Goal: Book appointment/travel/reservation

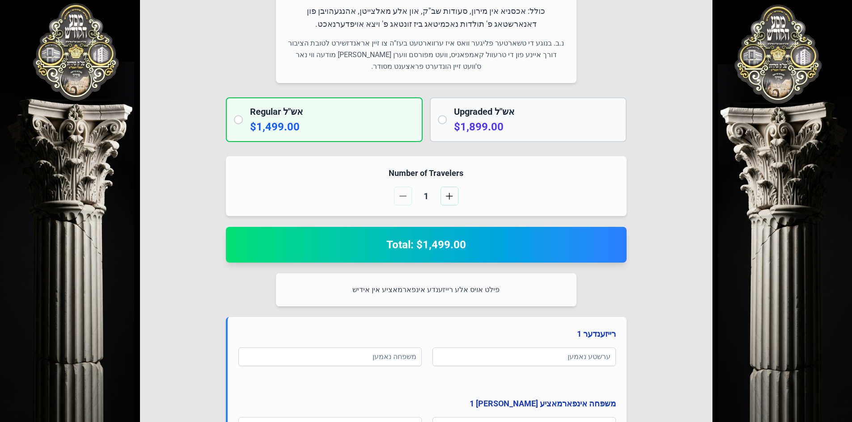
scroll to position [313, 0]
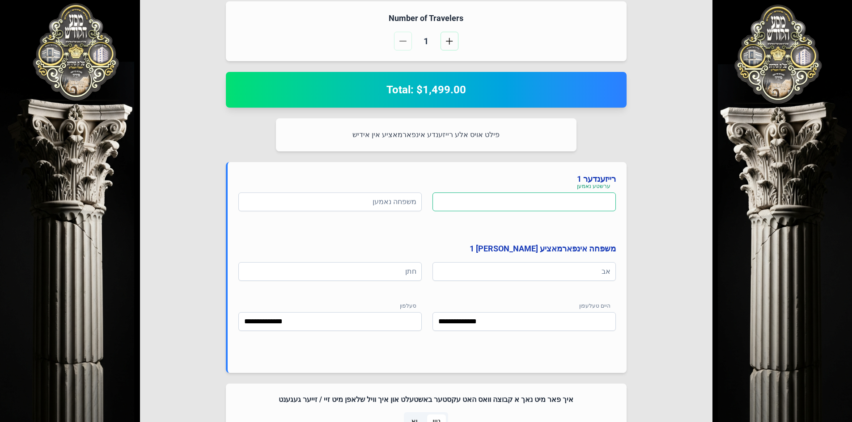
click at [593, 203] on input at bounding box center [523, 202] width 183 height 19
paste input
type input "*********"
click at [384, 198] on input at bounding box center [329, 202] width 183 height 19
type input "****"
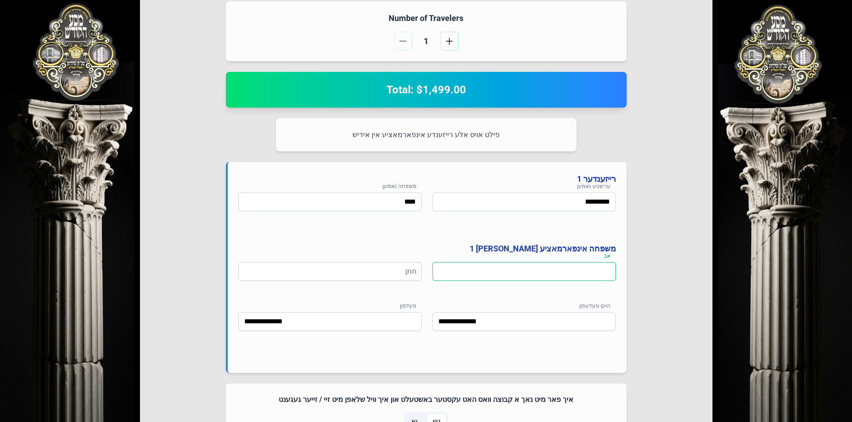
click at [539, 270] on input at bounding box center [523, 271] width 183 height 19
type input "**********"
click at [359, 276] on input at bounding box center [329, 271] width 183 height 19
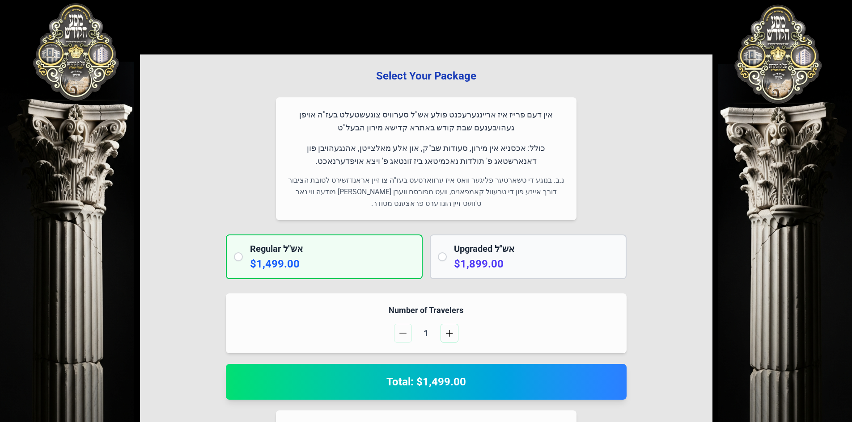
scroll to position [0, 0]
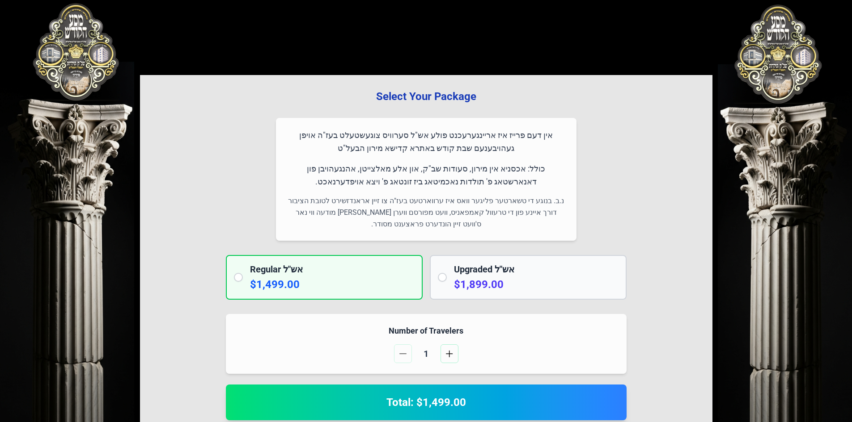
type input "**********"
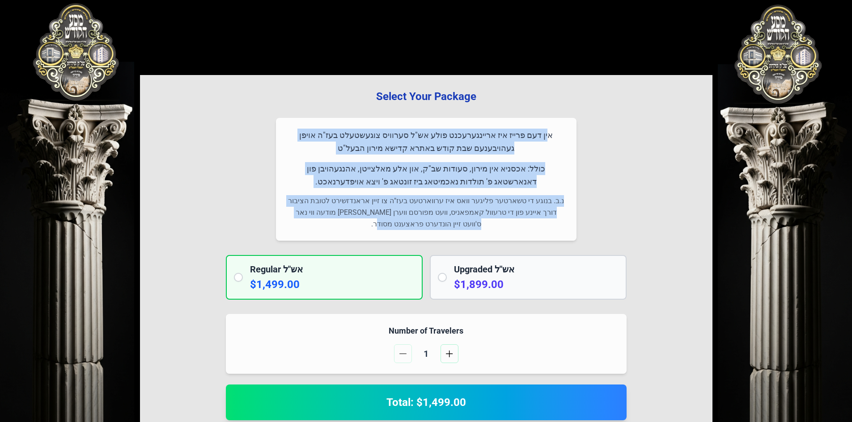
drag, startPoint x: 561, startPoint y: 135, endPoint x: 349, endPoint y: 220, distance: 228.5
click at [337, 225] on div "אין דעם פרייז איז אריינגערעכנט פולע אש"ל סערוויס צוגעשטעלט בעז"ה אויפן געהויבענ…" at bounding box center [426, 179] width 300 height 123
click at [381, 198] on p "נ.ב. בנוגע די טשארטער פליגער וואס איז ערווארטעט בעז"ה צו זיין אראנדזשירט לטובת …" at bounding box center [426, 212] width 279 height 35
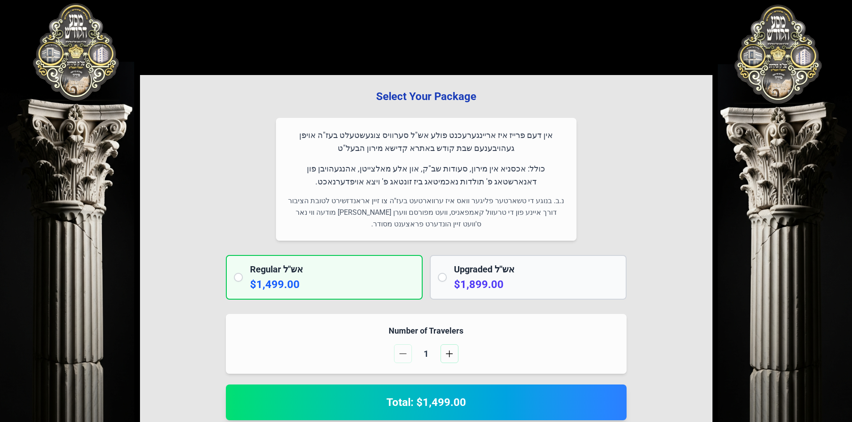
drag, startPoint x: 345, startPoint y: 181, endPoint x: 562, endPoint y: 129, distance: 223.4
click at [562, 129] on div "אין דעם פרייז איז אריינגערעכנט פולע אש"ל סערוויס צוגעשטעלט בעז"ה אויפן געהויבענ…" at bounding box center [426, 179] width 300 height 123
click at [561, 132] on p "אין דעם פרייז איז אריינגערעכנט פולע אש"ל סערוויס צוגעשטעלט בעז"ה אויפן געהויבענ…" at bounding box center [426, 142] width 279 height 26
drag, startPoint x: 555, startPoint y: 139, endPoint x: 348, endPoint y: 183, distance: 212.1
click at [348, 183] on div "אין דעם פרייז איז אריינגערעכנט פולע אש"ל סערוויס צוגעשטעלט בעז"ה אויפן געהויבענ…" at bounding box center [426, 179] width 300 height 123
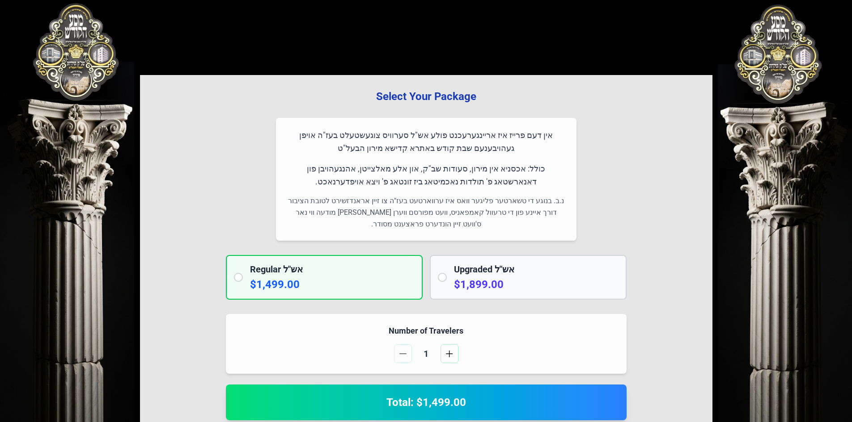
click at [347, 183] on p "כולל: אכסניא אין מירון, סעודות שב"ק, און אלע מאלצייטן, אהנגעהויבן פון דאנארשטאג…" at bounding box center [426, 175] width 279 height 26
drag, startPoint x: 348, startPoint y: 184, endPoint x: 570, endPoint y: 131, distance: 227.6
click at [570, 131] on div "אין דעם פרייז איז אריינגערעכנט פולע אש"ל סערוויס צוגעשטעלט בעז"ה אויפן געהויבענ…" at bounding box center [426, 179] width 300 height 123
click at [561, 133] on p "אין דעם פרייז איז אריינגערעכנט פולע אש"ל סערוויס צוגעשטעלט בעז"ה אויפן געהויבענ…" at bounding box center [426, 142] width 279 height 26
drag, startPoint x: 561, startPoint y: 134, endPoint x: 326, endPoint y: 184, distance: 240.5
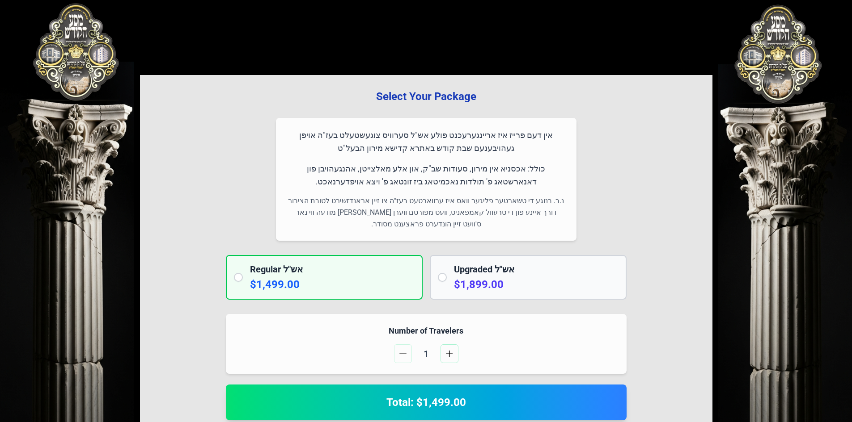
click at [326, 184] on div "אין דעם פרייז איז אריינגערעכנט פולע אש"ל סערוויס צוגעשטעלט בעז"ה אויפן געהויבענ…" at bounding box center [426, 179] width 300 height 123
click at [348, 183] on p "כולל: אכסניא אין מירון, סעודות שב"ק, און אלע מאלצייטן, אהנגעהויבן פון דאנארשטאג…" at bounding box center [426, 175] width 279 height 26
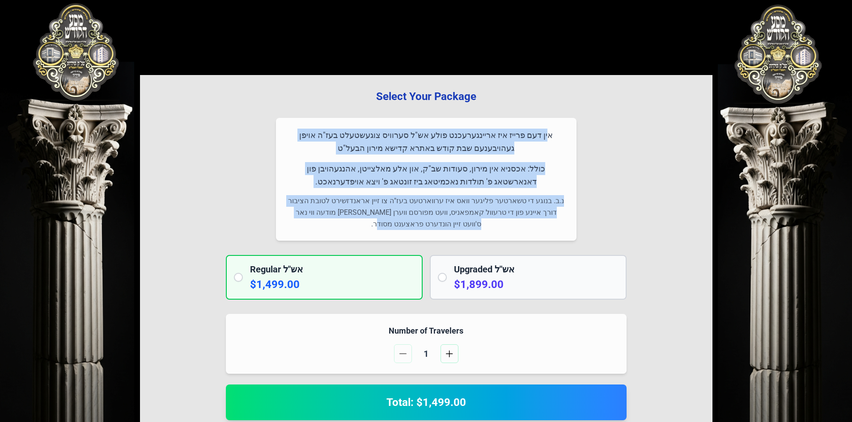
drag, startPoint x: 389, startPoint y: 226, endPoint x: 563, endPoint y: 134, distance: 197.4
click at [563, 134] on div "אין דעם פרייז איז אריינגערעכנט פולע אש"ל סערוויס צוגעשטעלט בעז"ה אויפן געהויבענ…" at bounding box center [426, 179] width 300 height 123
click at [559, 135] on p "אין דעם פרייז איז אריינגערעכנט פולע אש"ל סערוויס צוגעשטעלט בעז"ה אויפן געהויבענ…" at bounding box center [426, 142] width 279 height 26
drag, startPoint x: 563, startPoint y: 135, endPoint x: 397, endPoint y: 240, distance: 196.7
click at [397, 240] on div "אין דעם פרייז איז אריינגערעכנט פולע אש"ל סערוויס צוגעשטעלט בעז"ה אויפן געהויבענ…" at bounding box center [426, 179] width 300 height 123
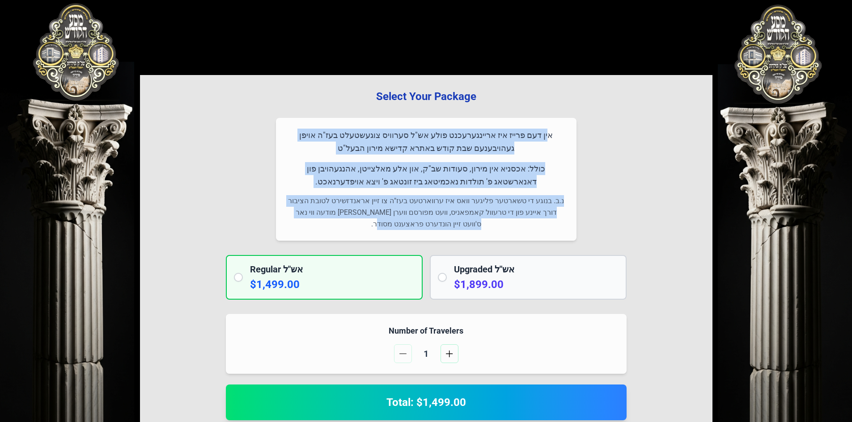
click at [411, 222] on p "נ.ב. בנוגע די טשארטער פליגער וואס איז ערווארטעט בעז"ה צו זיין אראנדזשירט לטובת …" at bounding box center [426, 212] width 279 height 35
drag, startPoint x: 397, startPoint y: 227, endPoint x: 581, endPoint y: 135, distance: 205.9
click at [581, 135] on div "Select Your Package אין דעם פרייז איז אריינגערעכנט פולע אש"ל סערוויס צוגעשטעלט …" at bounding box center [426, 427] width 572 height 705
click at [541, 141] on p "אין דעם פרייז איז אריינגערעכנט פולע אש"ל סערוויס צוגעשטעלט בעז"ה אויפן געהויבענ…" at bounding box center [426, 142] width 279 height 26
drag, startPoint x: 562, startPoint y: 135, endPoint x: 364, endPoint y: 227, distance: 218.6
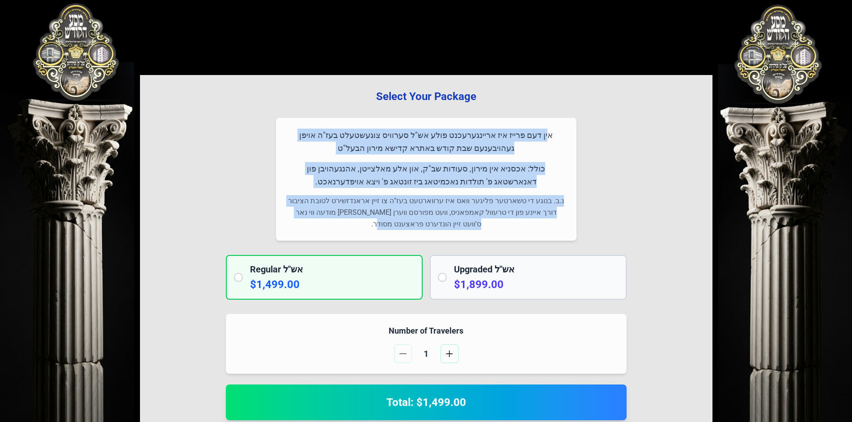
click at [364, 227] on div "אין דעם פרייז איז אריינגערעכנט פולע אש"ל סערוויס צוגעשטעלט בעז"ה אויפן געהויבענ…" at bounding box center [426, 179] width 300 height 123
click at [395, 220] on p "נ.ב. בנוגע די טשארטער פליגער וואס איז ערווארטעט בעז"ה צו זיין אראנדזשירט לטובת …" at bounding box center [426, 212] width 279 height 35
drag, startPoint x: 400, startPoint y: 225, endPoint x: 562, endPoint y: 137, distance: 184.8
click at [562, 137] on div "אין דעם פרייז איז אריינגערעכנט פולע אש"ל סערוויס צוגעשטעלט בעז"ה אויפן געהויבענ…" at bounding box center [426, 179] width 300 height 123
click at [558, 136] on p "אין דעם פרייז איז אריינגערעכנט פולע אש"ל סערוויס צוגעשטעלט בעז"ה אויפן געהויבענ…" at bounding box center [426, 142] width 279 height 26
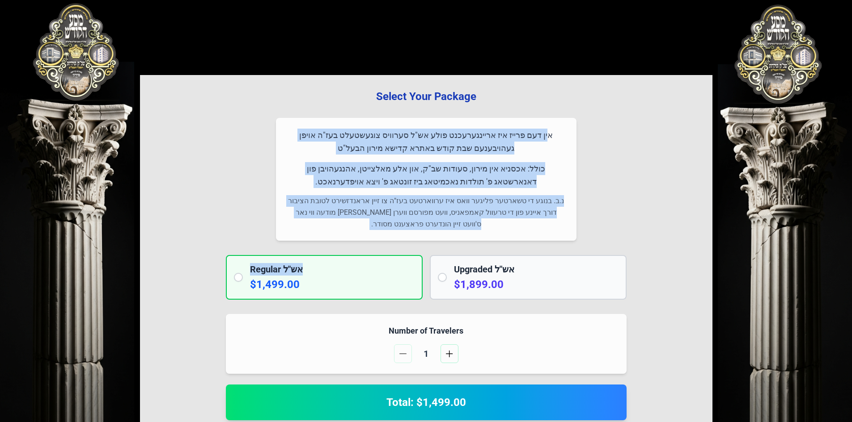
drag, startPoint x: 561, startPoint y: 138, endPoint x: 399, endPoint y: 241, distance: 192.6
click at [399, 241] on div "Select Your Package אין דעם פרייז איז אריינגערעכנט פולע אש"ל סערוויס צוגעשטעלט …" at bounding box center [426, 427] width 572 height 705
click at [408, 231] on div "אין דעם פרייז איז אריינגערעכנט פולע אש"ל סערוויס צוגעשטעלט בעז"ה אויפן געהויבענ…" at bounding box center [426, 179] width 300 height 123
drag, startPoint x: 397, startPoint y: 229, endPoint x: 564, endPoint y: 132, distance: 193.9
click at [564, 132] on div "אין דעם פרייז איז אריינגערעכנט פולע אש"ל סערוויס צוגעשטעלט בעז"ה אויפן געהויבענ…" at bounding box center [426, 179] width 300 height 123
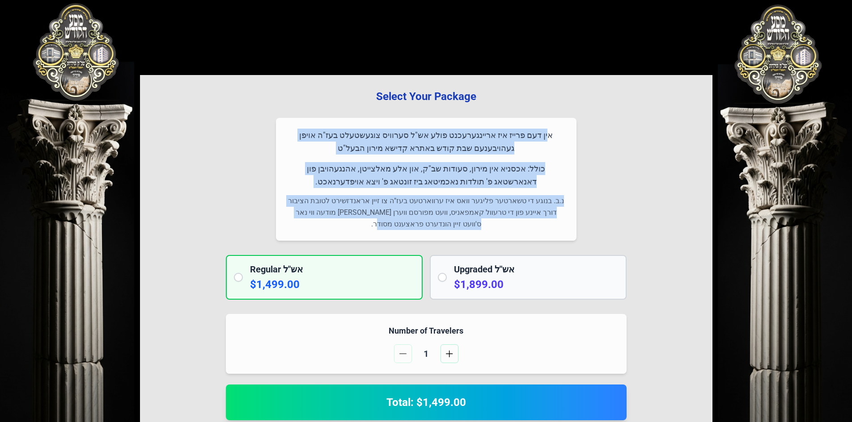
click at [538, 149] on p "אין דעם פרייז איז אריינגערעכנט פולע אש"ל סערוויס צוגעשטעלט בעז"ה אויפן געהויבענ…" at bounding box center [426, 142] width 279 height 26
drag, startPoint x: 566, startPoint y: 136, endPoint x: 386, endPoint y: 235, distance: 205.9
click at [386, 235] on div "אין דעם פרייז איז אריינגערעכנט פולע אש"ל סערוויס צוגעשטעלט בעז"ה אויפן געהויבענ…" at bounding box center [426, 179] width 300 height 123
click at [418, 221] on p "נ.ב. בנוגע די טשארטער פליגער וואס איז ערווארטעט בעז"ה צו זיין אראנדזשירט לטובת …" at bounding box center [426, 212] width 279 height 35
drag, startPoint x: 391, startPoint y: 228, endPoint x: 567, endPoint y: 131, distance: 200.7
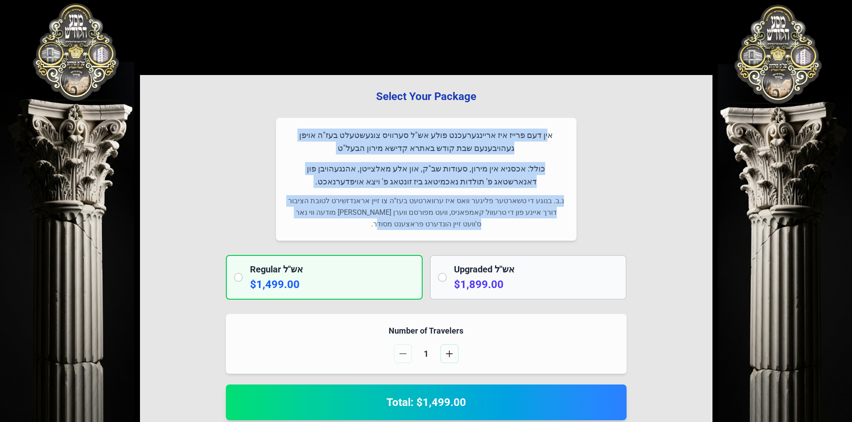
click at [574, 125] on div "אין דעם פרייז איז אריינגערעכנט פולע אש"ל סערוויס צוגעשטעלט בעז"ה אויפן געהויבענ…" at bounding box center [426, 179] width 300 height 123
click at [557, 134] on p "אין דעם פרייז איז אריינגערעכנט פולע אש"ל סערוויס צוגעשטעלט בעז"ה אויפן געהויבענ…" at bounding box center [426, 142] width 279 height 26
drag, startPoint x: 538, startPoint y: 162, endPoint x: 379, endPoint y: 233, distance: 174.3
click at [379, 233] on div "אין דעם פרייז איז אריינגערעכנט פולע אש"ל סערוויס צוגעשטעלט בעז"ה אויפן געהויבענ…" at bounding box center [426, 179] width 300 height 123
click at [417, 217] on p "נ.ב. בנוגע די טשארטער פליגער וואס איז ערווארטעט בעז"ה צו זיין אראנדזשירט לטובת …" at bounding box center [426, 212] width 279 height 35
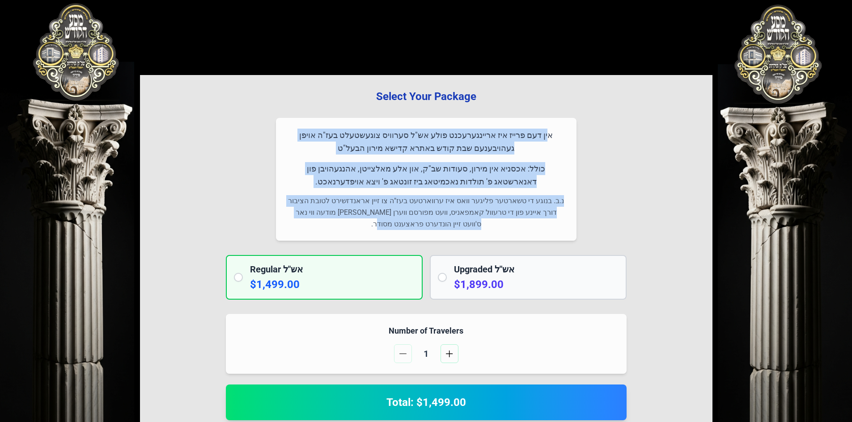
drag, startPoint x: 397, startPoint y: 227, endPoint x: 580, endPoint y: 129, distance: 207.4
click at [580, 129] on div "Select Your Package אין דעם פרייז איז אריינגערעכנט פולע אש"ל סערוויס צוגעשטעלט …" at bounding box center [426, 427] width 572 height 705
click at [485, 202] on p "נ.ב. בנוגע די טשארטער פליגער וואס איז ערווארטעט בעז"ה צו זיין אראנדזשירט לטובת …" at bounding box center [426, 212] width 279 height 35
drag, startPoint x: 393, startPoint y: 225, endPoint x: 574, endPoint y: 137, distance: 201.9
click at [575, 137] on div "אין דעם פרייז איז אריינגערעכנט פולע אש"ל סערוויס צוגעשטעלט בעז"ה אויפן געהויבענ…" at bounding box center [426, 179] width 300 height 123
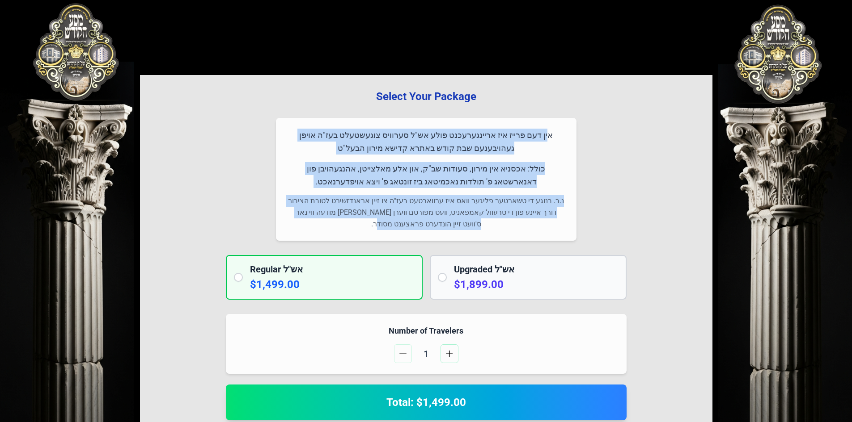
click at [558, 140] on p "אין דעם פרייז איז אריינגערעכנט פולע אש"ל סערוויס צוגעשטעלט בעז"ה אויפן געהויבענ…" at bounding box center [426, 142] width 279 height 26
drag, startPoint x: 564, startPoint y: 136, endPoint x: 388, endPoint y: 230, distance: 199.0
click at [388, 230] on div "אין דעם פרייז איז אריינגערעכנט פולע אש"ל סערוויס צוגעשטעלט בעז"ה אויפן געהויבענ…" at bounding box center [426, 179] width 300 height 123
click at [416, 227] on p "נ.ב. בנוגע די טשארטער פליגער וואס איז ערווארטעט בעז"ה צו זיין אראנדזשירט לטובת …" at bounding box center [426, 212] width 279 height 35
drag, startPoint x: 394, startPoint y: 228, endPoint x: 560, endPoint y: 136, distance: 189.9
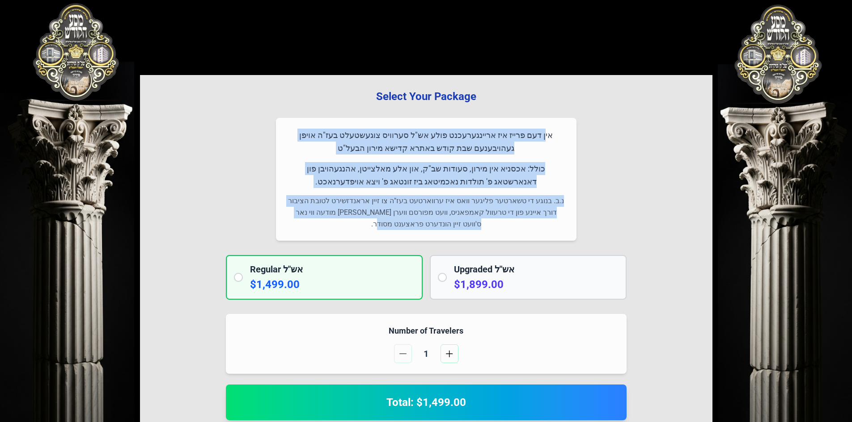
click at [560, 136] on div "אין דעם פרייז איז אריינגערעכנט פולע אש"ל סערוויס צוגעשטעלט בעז"ה אויפן געהויבענ…" at bounding box center [426, 179] width 300 height 123
click at [560, 136] on p "אין דעם פרייז איז אריינגערעכנט פולע אש"ל סערוויס צוגעשטעלט בעז"ה אויפן געהויבענ…" at bounding box center [426, 142] width 279 height 26
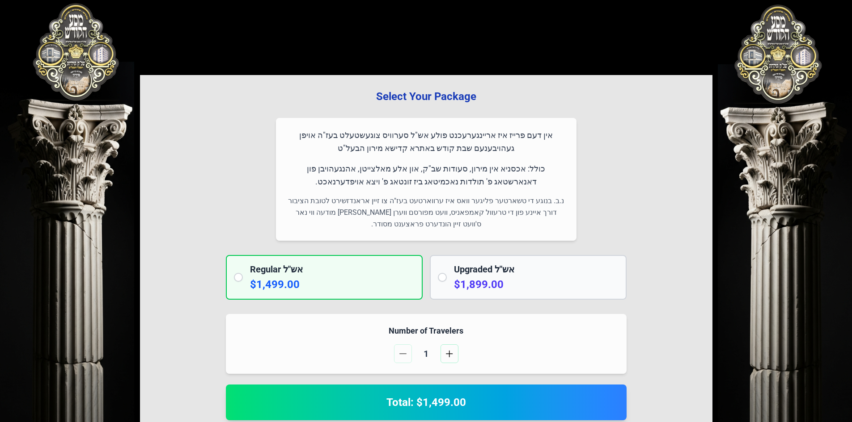
click at [563, 136] on p "אין דעם פרייז איז אריינגערעכנט פולע אש"ל סערוויס צוגעשטעלט בעז"ה אויפן געהויבענ…" at bounding box center [426, 142] width 279 height 26
click at [560, 136] on p "אין דעם פרייז איז אריינגערעכנט פולע אש"ל סערוויס צוגעשטעלט בעז"ה אויפן געהויבענ…" at bounding box center [426, 142] width 279 height 26
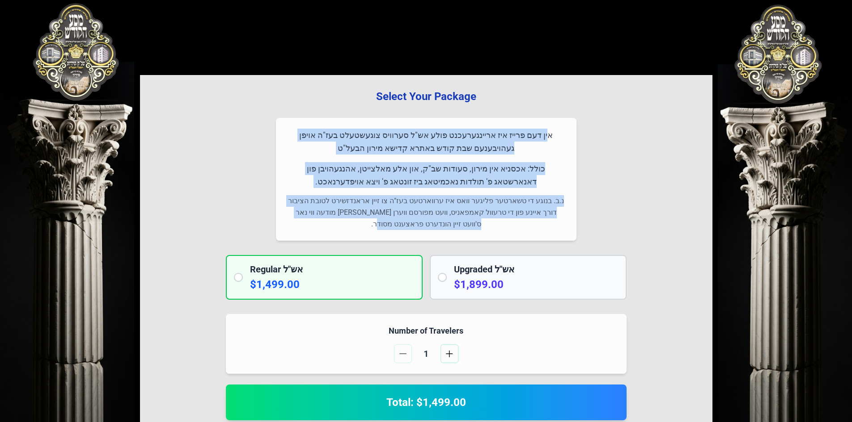
drag, startPoint x: 561, startPoint y: 135, endPoint x: 360, endPoint y: 230, distance: 221.8
click at [360, 230] on div "אין דעם פרייז איז אריינגערעכנט פולע אש"ל סערוויס צוגעשטעלט בעז"ה אויפן געהויבענ…" at bounding box center [426, 179] width 300 height 123
click at [406, 224] on p "נ.ב. בנוגע די טשארטער פליגער וואס איז ערווארטעט בעז"ה צו זיין אראנדזשירט לטובת …" at bounding box center [426, 212] width 279 height 35
drag, startPoint x: 393, startPoint y: 227, endPoint x: 578, endPoint y: 134, distance: 206.5
click at [578, 134] on div "Select Your Package אין דעם פרייז איז אריינגערעכנט פולע אש"ל סערוויס צוגעשטעלט …" at bounding box center [426, 427] width 572 height 705
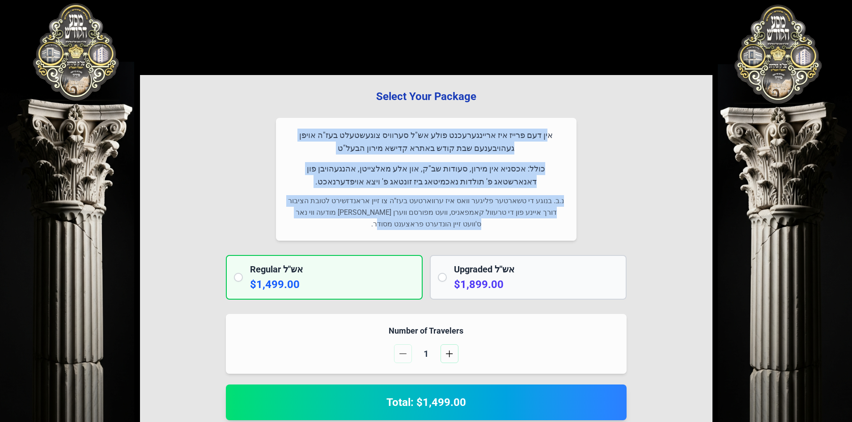
click at [548, 149] on p "אין דעם פרייז איז אריינגערעכנט פולע אש"ל סערוויס צוגעשטעלט בעז"ה אויפן געהויבענ…" at bounding box center [426, 142] width 279 height 26
drag, startPoint x: 561, startPoint y: 136, endPoint x: 373, endPoint y: 232, distance: 210.5
click at [373, 232] on div "אין דעם פרייז איז אריינגערעכנט פולע אש"ל סערוויס צוגעשטעלט בעז"ה אויפן געהויבענ…" at bounding box center [426, 179] width 300 height 123
click at [395, 224] on p "נ.ב. בנוגע די טשארטער פליגער וואס איז ערווארטעט בעז"ה צו זיין אראנדזשירט לטובת …" at bounding box center [426, 212] width 279 height 35
drag, startPoint x: 398, startPoint y: 225, endPoint x: 570, endPoint y: 137, distance: 192.7
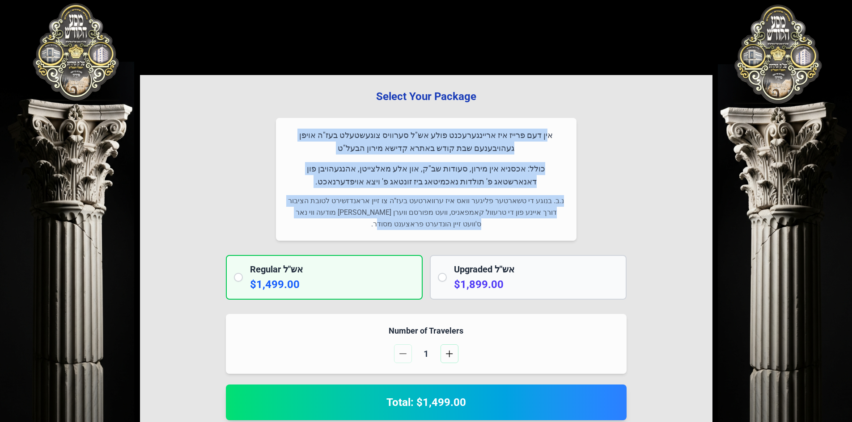
click at [570, 137] on div "אין דעם פרייז איז אריינגערעכנט פולע אש"ל סערוויס צוגעשטעלט בעז"ה אויפן געהויבענ…" at bounding box center [426, 179] width 300 height 123
click at [564, 134] on p "אין דעם פרייז איז אריינגערעכנט פולע אש"ל סערוויס צוגעשטעלט בעז"ה אויפן געהויבענ…" at bounding box center [426, 142] width 279 height 26
drag, startPoint x: 561, startPoint y: 135, endPoint x: 393, endPoint y: 231, distance: 194.0
click at [393, 231] on div "אין דעם פרייז איז אריינגערעכנט פולע אש"ל סערוויס צוגעשטעלט בעז"ה אויפן געהויבענ…" at bounding box center [426, 179] width 300 height 123
click at [407, 226] on p "נ.ב. בנוגע די טשארטער פליגער וואס איז ערווארטעט בעז"ה צו זיין אראנדזשירט לטובת …" at bounding box center [426, 212] width 279 height 35
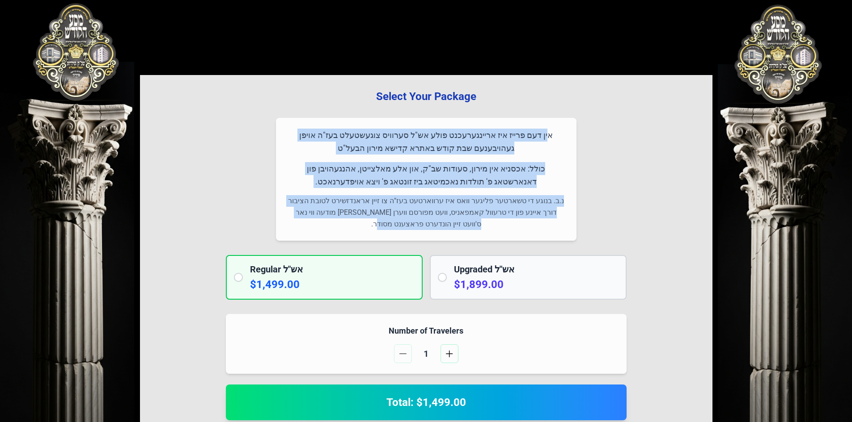
drag, startPoint x: 394, startPoint y: 227, endPoint x: 571, endPoint y: 135, distance: 199.3
click at [571, 135] on div "אין דעם פרייז איז אריינגערעכנט פולע אש"ל סערוויס צוגעשטעלט בעז"ה אויפן געהויבענ…" at bounding box center [426, 179] width 300 height 123
click at [555, 140] on p "אין דעם פרייז איז אריינגערעכנט פולע אש"ל סערוויס צוגעשטעלט בעז"ה אויפן געהויבענ…" at bounding box center [426, 142] width 279 height 26
drag, startPoint x: 562, startPoint y: 136, endPoint x: 386, endPoint y: 227, distance: 198.3
click at [386, 227] on div "אין דעם פרייז איז אריינגערעכנט פולע אש"ל סערוויס צוגעשטעלט בעז"ה אויפן געהויבענ…" at bounding box center [426, 179] width 300 height 123
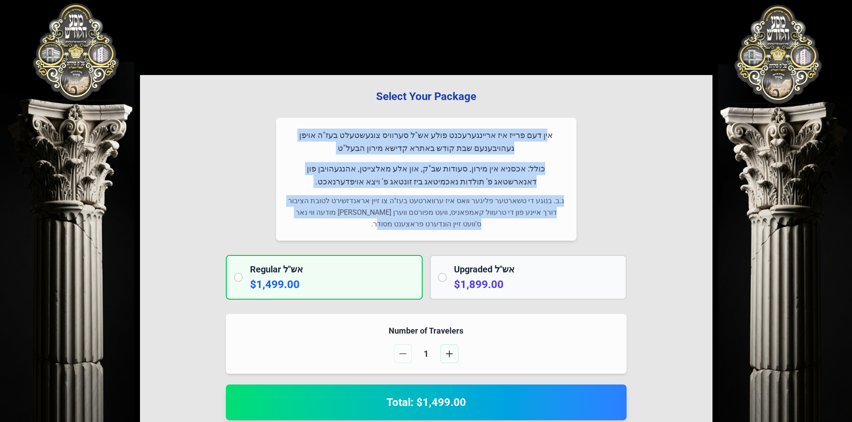
click at [407, 224] on p "נ.ב. בנוגע די טשארטער פליגער וואס איז ערווארטעט בעז"ה צו זיין אראנדזשירט לטובת …" at bounding box center [426, 212] width 279 height 35
drag, startPoint x: 400, startPoint y: 225, endPoint x: 561, endPoint y: 135, distance: 184.9
click at [561, 135] on div "אין דעם פרייז איז אריינגערעכנט פולע אש"ל סערוויס צוגעשטעלט בעז"ה אויפן געהויבענ…" at bounding box center [426, 179] width 300 height 123
click at [561, 136] on p "אין דעם פרייז איז אריינגערעכנט פולע אש"ל סערוויס צוגעשטעלט בעז"ה אויפן געהויבענ…" at bounding box center [426, 142] width 279 height 26
drag, startPoint x: 561, startPoint y: 136, endPoint x: 392, endPoint y: 224, distance: 190.6
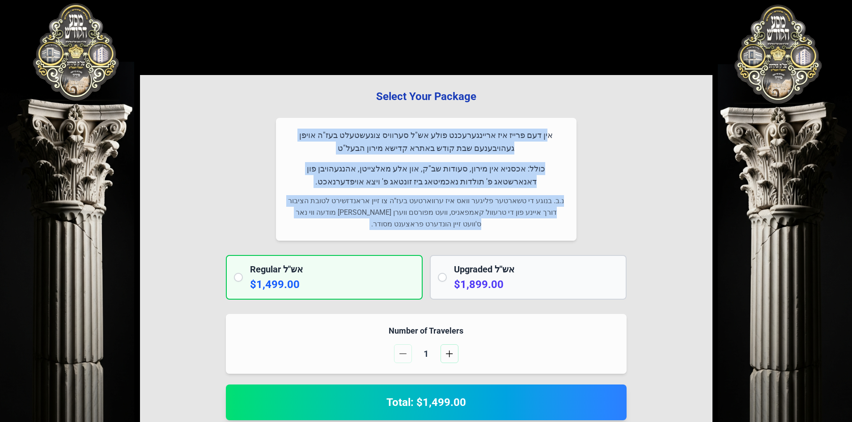
click at [392, 224] on div "אין דעם פרייז איז אריינגערעכנט פולע אש"ל סערוויס צוגעשטעלט בעז"ה אויפן געהויבענ…" at bounding box center [426, 179] width 300 height 123
click at [414, 226] on p "נ.ב. בנוגע די טשארטער פליגער וואס איז ערווארטעט בעז"ה צו זיין אראנדזשירט לטובת …" at bounding box center [426, 212] width 279 height 35
drag, startPoint x: 397, startPoint y: 224, endPoint x: 577, endPoint y: 129, distance: 202.8
click at [577, 129] on div "Select Your Package אין דעם פרייז איז אריינגערעכנט פולע אש"ל סערוויס צוגעשטעלט …" at bounding box center [426, 427] width 572 height 705
click at [559, 136] on p "אין דעם פרייז איז אריינגערעכנט פולע אש"ל סערוויס צוגעשטעלט בעז"ה אויפן געהויבענ…" at bounding box center [426, 142] width 279 height 26
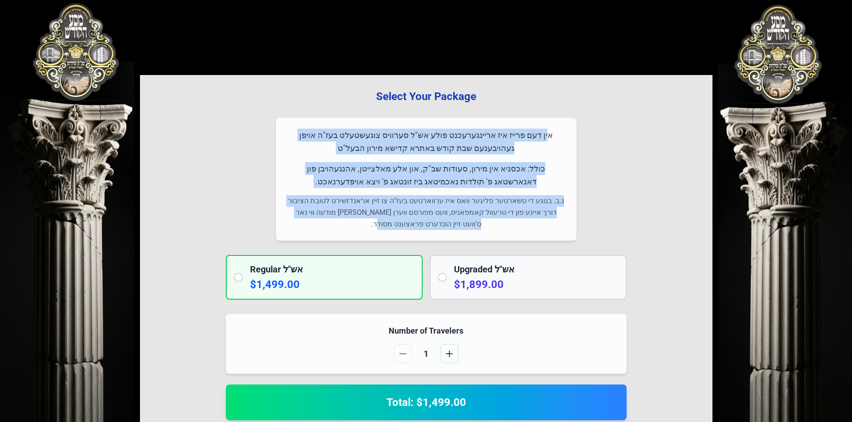
drag, startPoint x: 561, startPoint y: 138, endPoint x: 389, endPoint y: 236, distance: 198.8
click at [389, 236] on div "אין דעם פרייז איז אריינגערעכנט פולע אש"ל סערוויס צוגעשטעלט בעז"ה אויפן געהויבענ…" at bounding box center [426, 179] width 300 height 123
click at [402, 224] on p "נ.ב. בנוגע די טשארטער פליגער וואס איז ערווארטעט בעז"ה צו זיין אראנדזשירט לטובת …" at bounding box center [426, 212] width 279 height 35
drag, startPoint x: 397, startPoint y: 227, endPoint x: 588, endPoint y: 126, distance: 216.4
click at [588, 126] on div "Select Your Package אין דעם פרייז איז אריינגערעכנט פולע אש"ל סערוויס צוגעשטעלט …" at bounding box center [426, 427] width 572 height 705
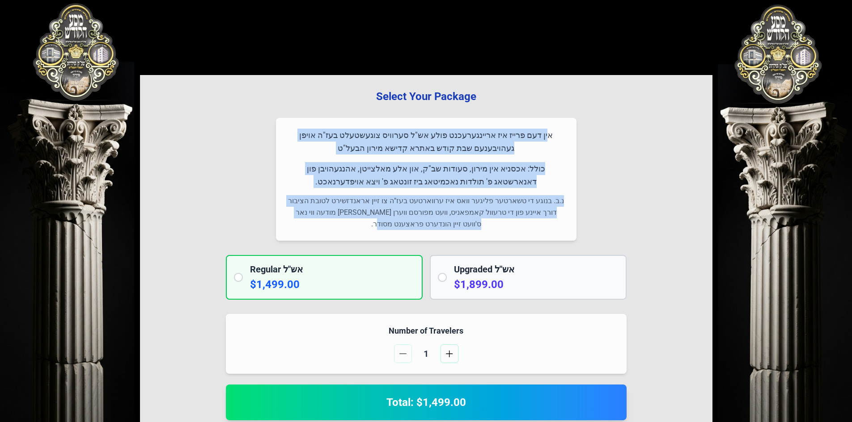
click at [562, 137] on p "אין דעם פרייז איז אריינגערעכנט פולע אש"ל סערוויס צוגעשטעלט בעז"ה אויפן געהויבענ…" at bounding box center [426, 142] width 279 height 26
drag, startPoint x: 561, startPoint y: 136, endPoint x: 373, endPoint y: 226, distance: 208.6
click at [373, 226] on div "אין דעם פרייז איז אריינגערעכנט פולע אש"ל סערוויס צוגעשטעלט בעז"ה אויפן געהויבענ…" at bounding box center [426, 179] width 300 height 123
click at [403, 228] on p "נ.ב. בנוגע די טשארטער פליגער וואס איז ערווארטעט בעז"ה צו זיין אראנדזשירט לטובת …" at bounding box center [426, 212] width 279 height 35
drag, startPoint x: 401, startPoint y: 227, endPoint x: 581, endPoint y: 138, distance: 200.7
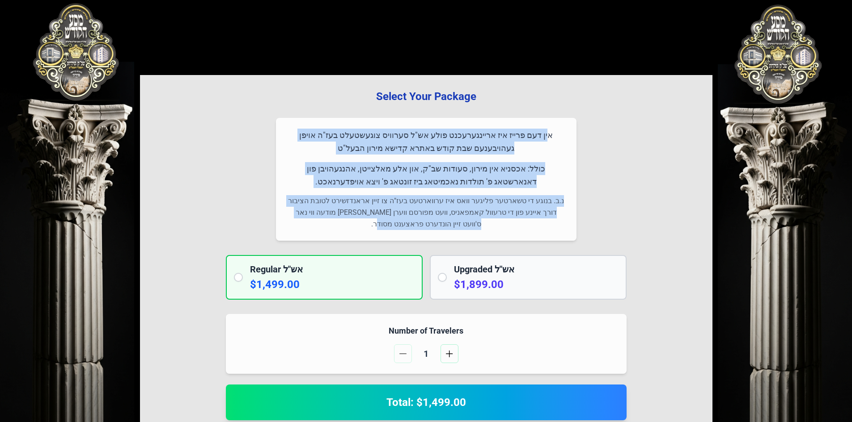
click at [581, 138] on div "Select Your Package אין דעם פרייז איז אריינגערעכנט פולע אש"ל סערוויס צוגעשטעלט …" at bounding box center [426, 427] width 572 height 705
click at [546, 140] on p "אין דעם פרייז איז אריינגערעכנט פולע אש"ל סערוויס צוגעשטעלט בעז"ה אויפן געהויבענ…" at bounding box center [426, 142] width 279 height 26
drag, startPoint x: 562, startPoint y: 133, endPoint x: 402, endPoint y: 240, distance: 192.7
click at [402, 240] on div "אין דעם פרייז איז אריינגערעכנט פולע אש"ל סערוויס צוגעשטעלט בעז"ה אויפן געהויבענ…" at bounding box center [426, 179] width 300 height 123
click at [416, 228] on p "נ.ב. בנוגע די טשארטער פליגער וואס איז ערווארטעט בעז"ה צו זיין אראנדזשירט לטובת …" at bounding box center [426, 212] width 279 height 35
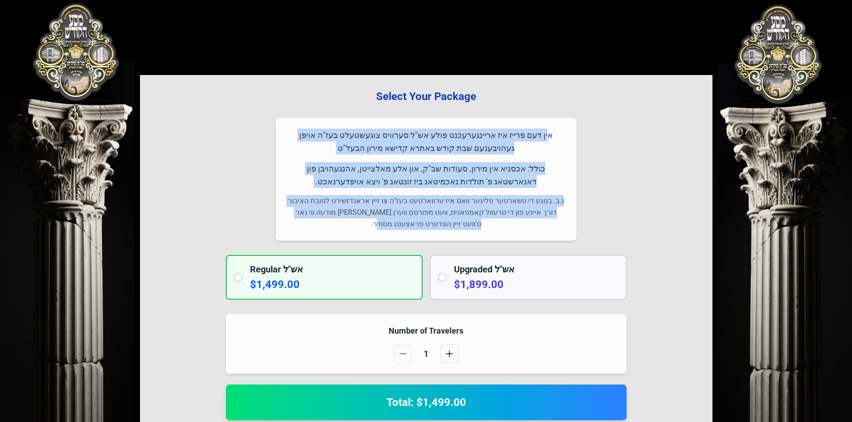
drag, startPoint x: 493, startPoint y: 194, endPoint x: 588, endPoint y: 134, distance: 112.4
click at [588, 134] on div "Select Your Package אין דעם פרייז איז אריינגערעכנט פולע אש"ל סערוויס צוגעשטעלט …" at bounding box center [426, 427] width 572 height 705
click at [537, 144] on p "אין דעם פרייז איז אריינגערעכנט פולע אש"ל סערוויס צוגעשטעלט בעז"ה אויפן געהויבענ…" at bounding box center [426, 142] width 279 height 26
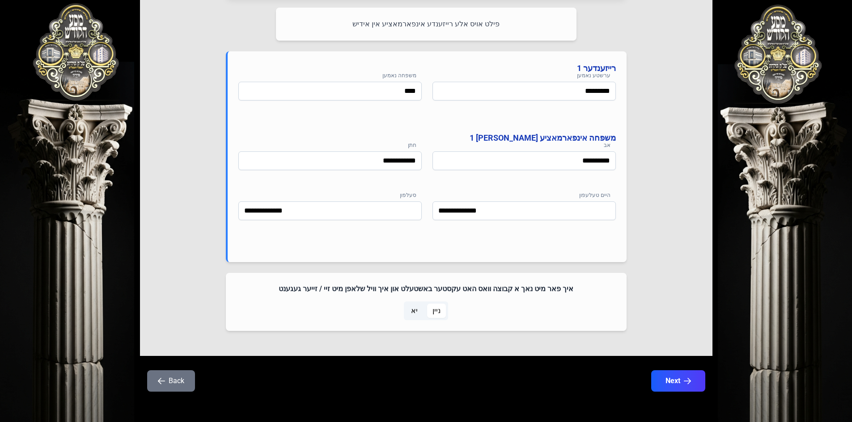
scroll to position [426, 0]
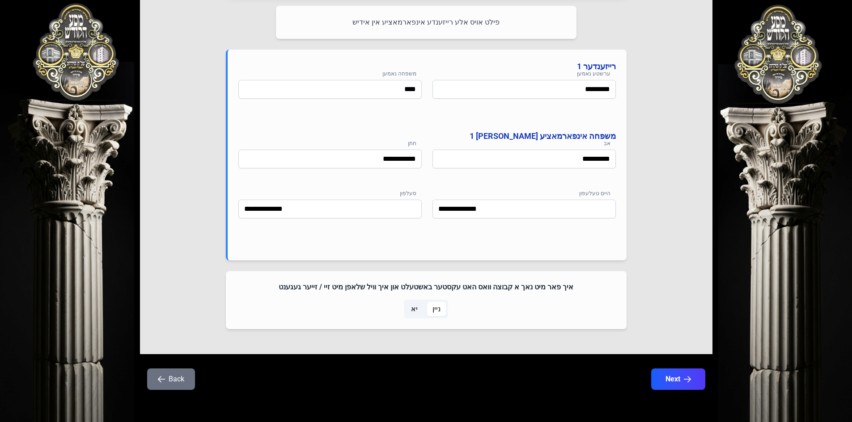
click at [418, 310] on span "יא" at bounding box center [413, 309] width 17 height 14
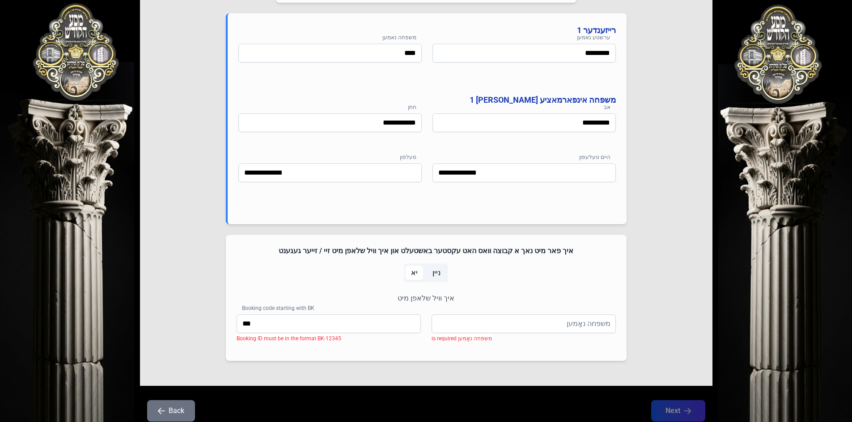
scroll to position [494, 0]
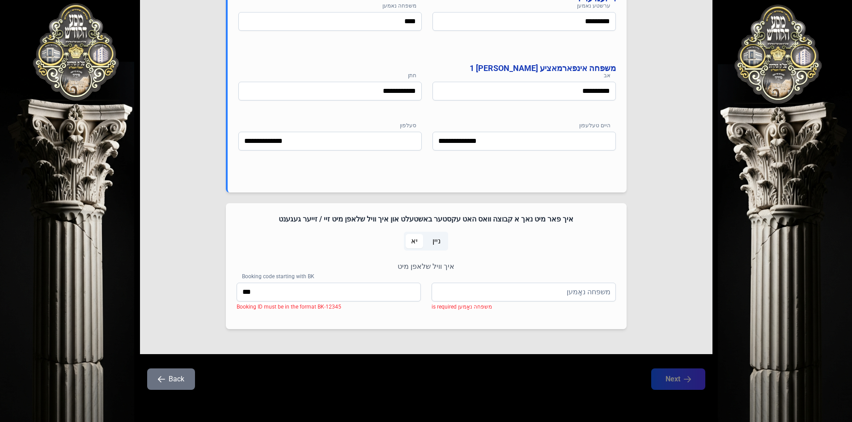
click at [433, 241] on span "ניין" at bounding box center [436, 241] width 8 height 11
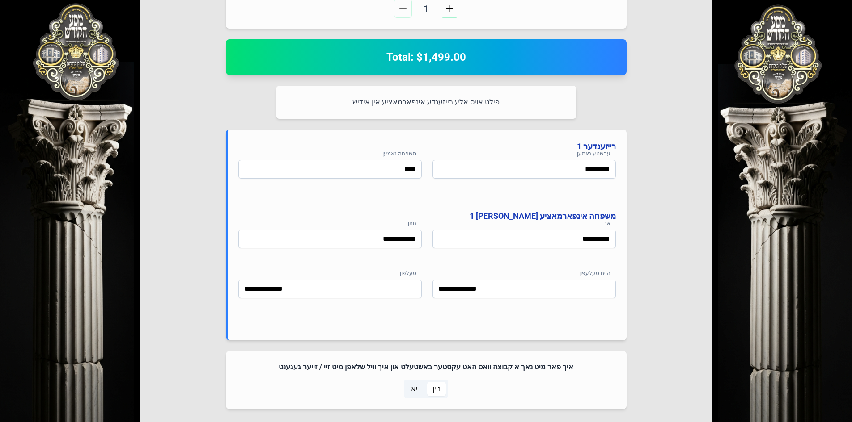
scroll to position [336, 0]
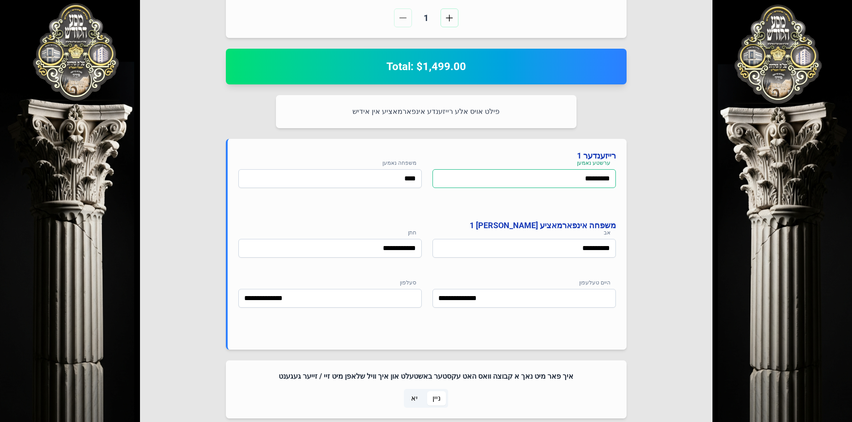
click at [490, 183] on input "*********" at bounding box center [523, 178] width 183 height 19
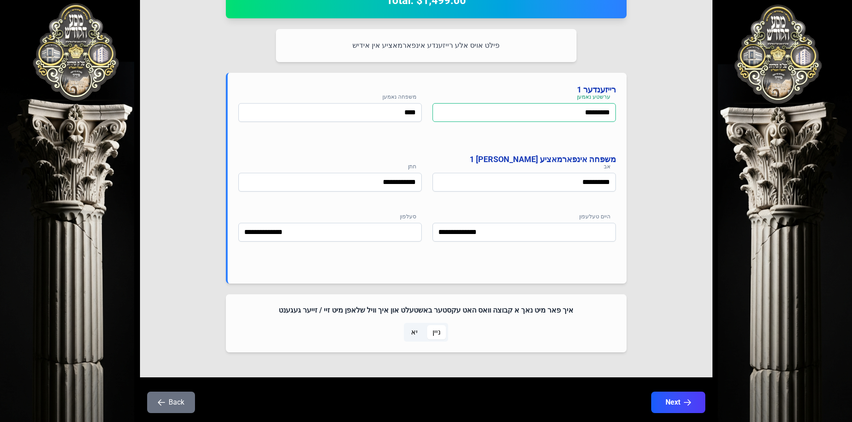
scroll to position [426, 0]
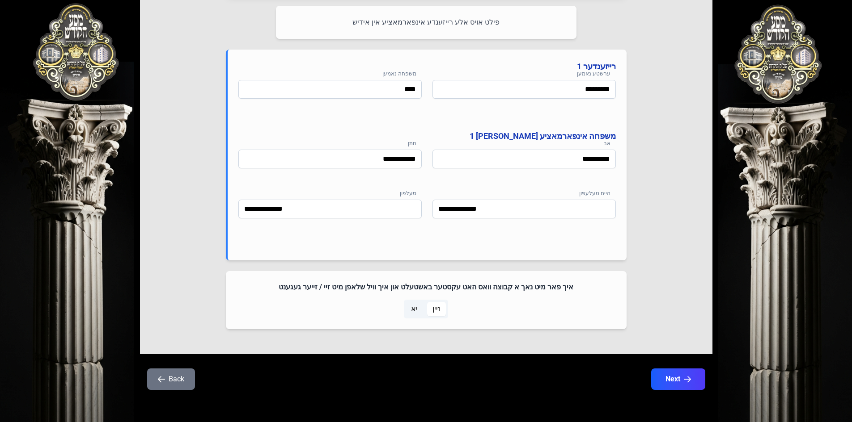
click at [419, 304] on span "יא" at bounding box center [413, 309] width 17 height 14
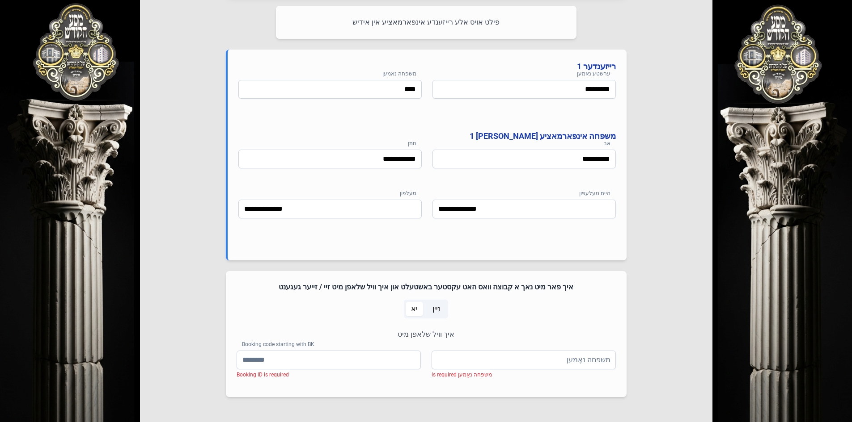
click at [430, 307] on span "ניין" at bounding box center [436, 309] width 19 height 14
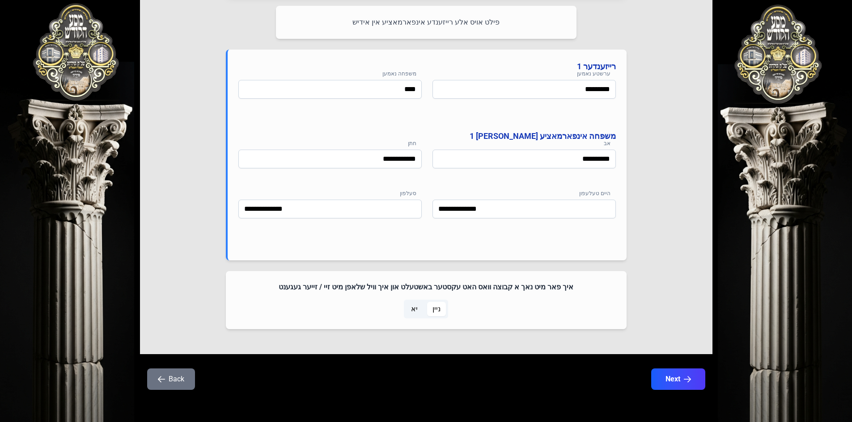
click at [411, 307] on span "יא" at bounding box center [414, 309] width 7 height 11
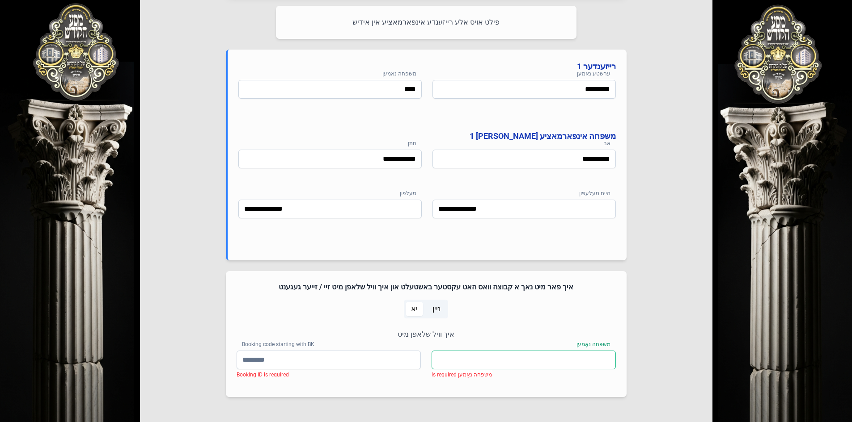
click at [566, 366] on input "משפּחה נאָמען" at bounding box center [523, 360] width 184 height 19
click at [442, 312] on span "ניין" at bounding box center [436, 309] width 19 height 14
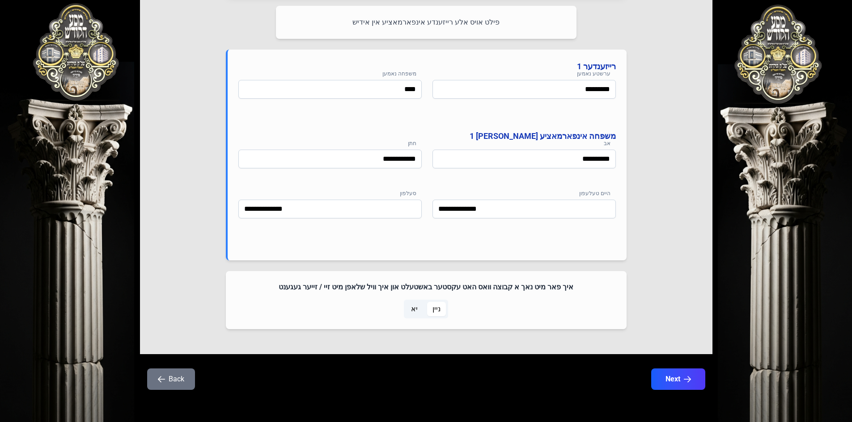
click at [411, 312] on span "יא" at bounding box center [414, 309] width 7 height 11
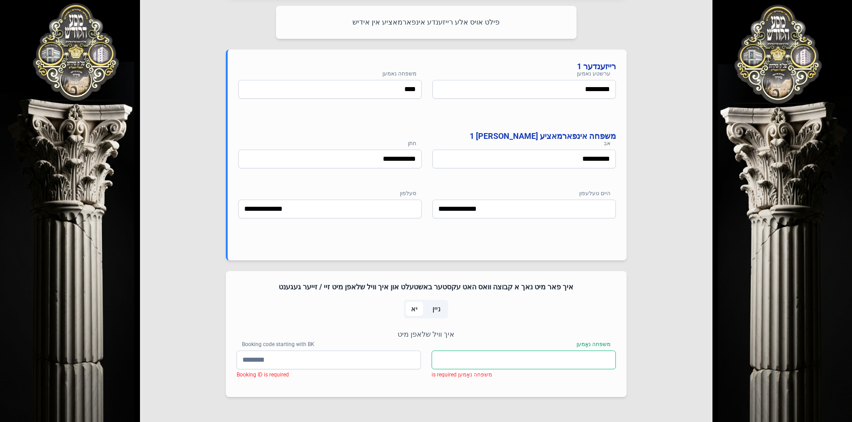
click at [466, 363] on input "משפּחה נאָמען" at bounding box center [523, 360] width 184 height 19
click at [433, 307] on span "ניין" at bounding box center [436, 309] width 8 height 11
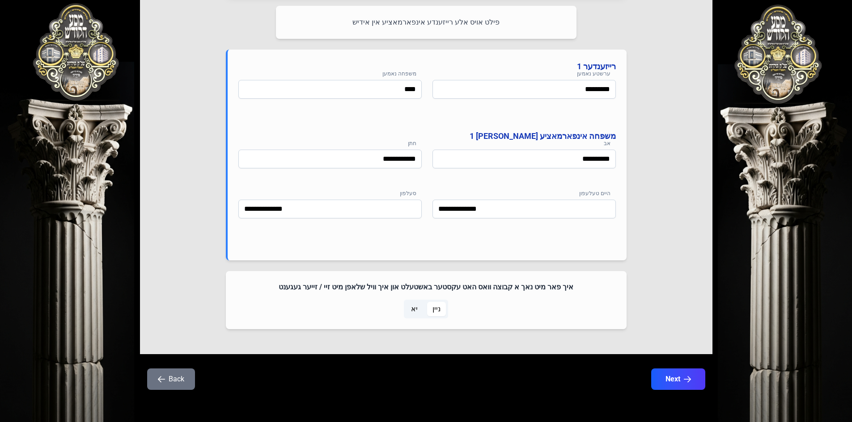
click at [413, 306] on span "יא" at bounding box center [414, 309] width 7 height 11
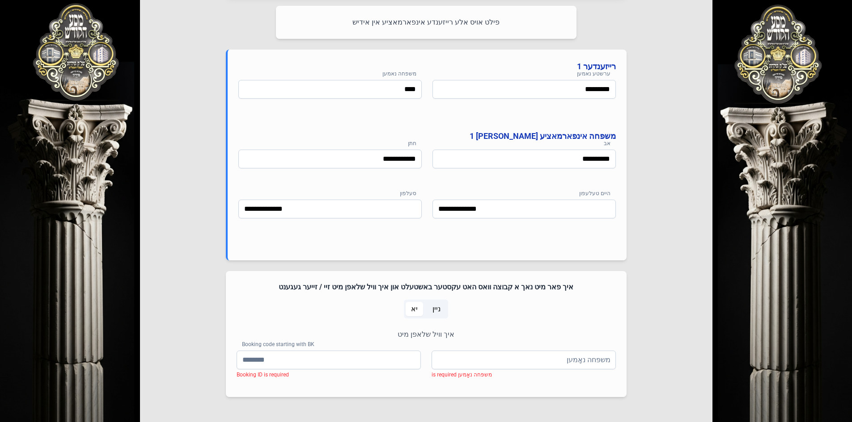
click at [439, 312] on span "ניין" at bounding box center [436, 309] width 19 height 14
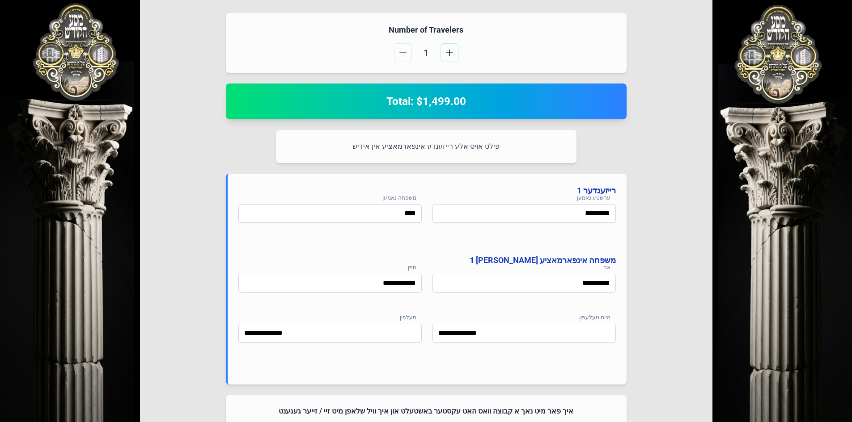
scroll to position [157, 0]
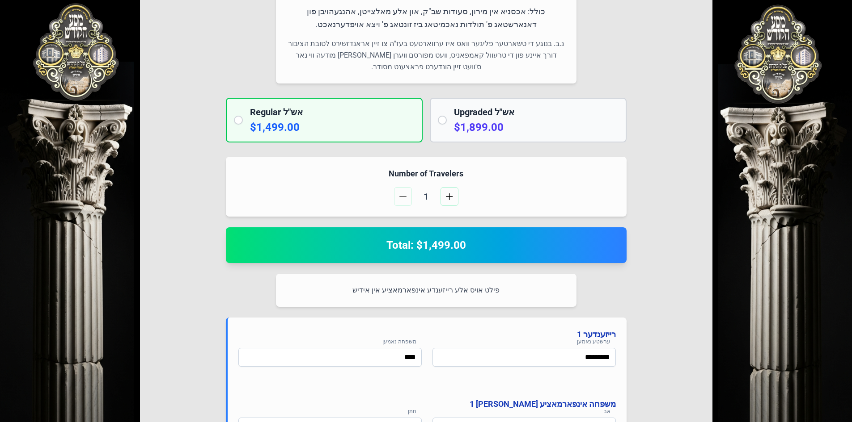
click at [431, 114] on div "Upgraded אש"ל $1,899.00" at bounding box center [528, 120] width 197 height 45
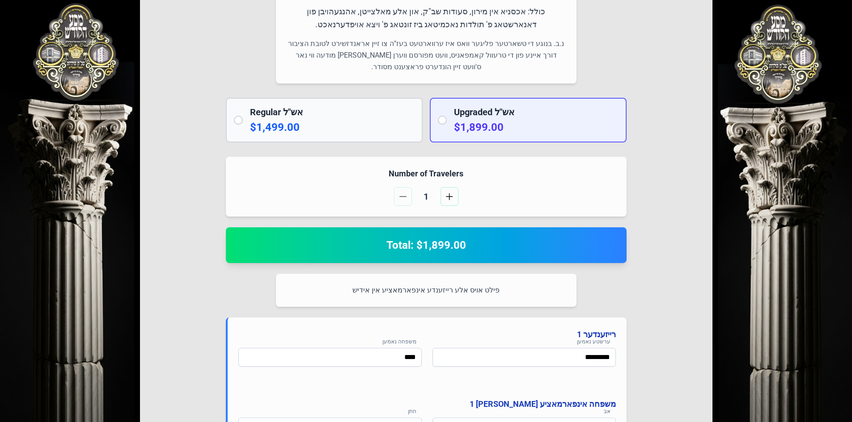
click at [447, 121] on div "Upgraded אש"ל $1,899.00" at bounding box center [528, 120] width 197 height 45
click at [247, 122] on div "Regular אש"ל $1,499.00" at bounding box center [324, 120] width 197 height 45
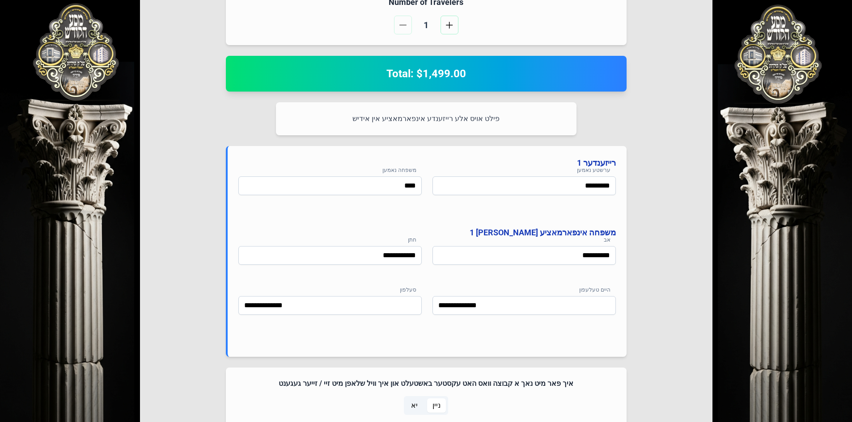
scroll to position [426, 0]
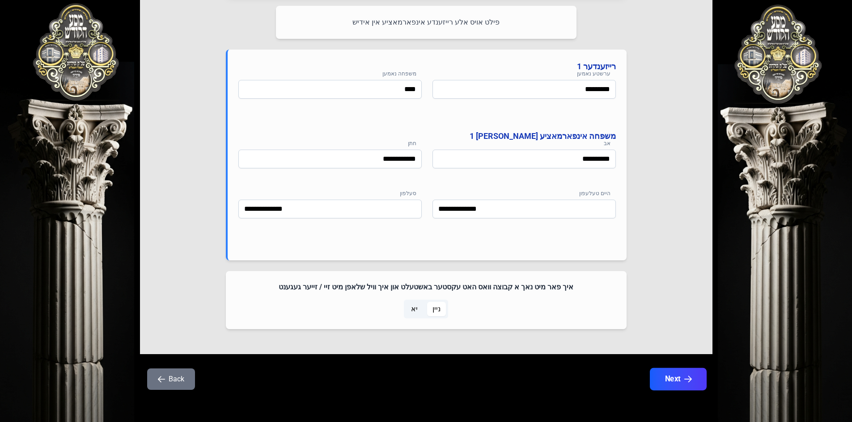
click at [684, 378] on icon "button" at bounding box center [688, 380] width 8 height 8
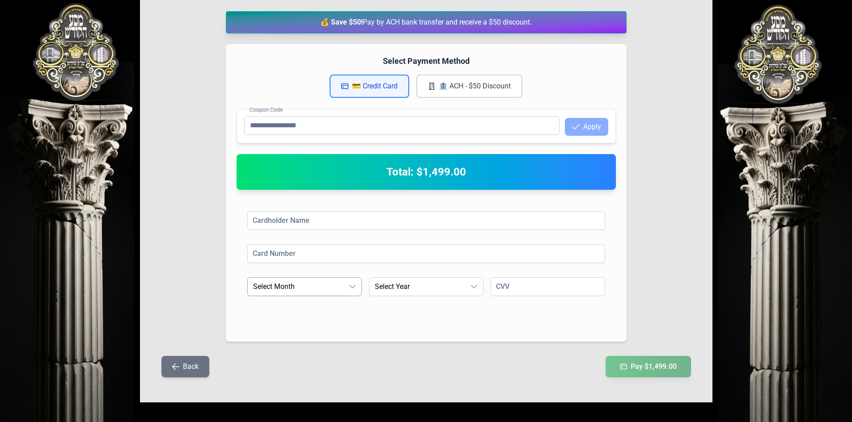
scroll to position [135, 0]
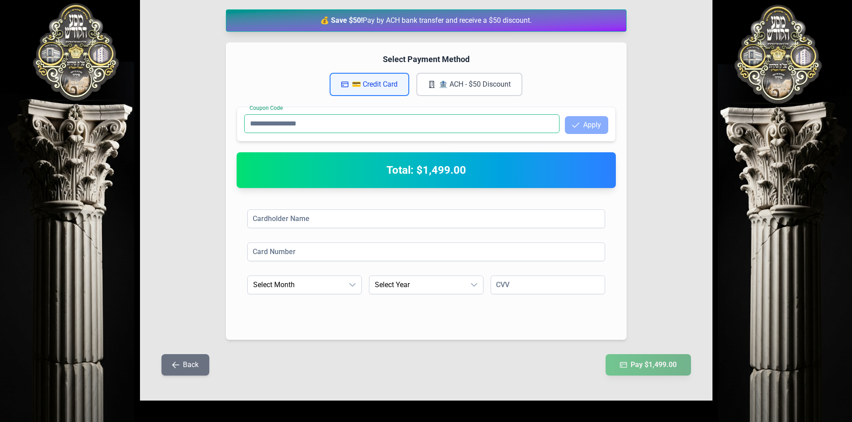
click at [447, 122] on input "Coupon Code" at bounding box center [401, 123] width 315 height 19
click at [492, 117] on input "Coupon Code" at bounding box center [401, 123] width 315 height 19
click at [375, 207] on div "Cardholder Name Card Number Expiration Month Select Month Expiration Year Selec…" at bounding box center [425, 264] width 379 height 131
click at [367, 218] on input at bounding box center [426, 219] width 358 height 19
type input "**********"
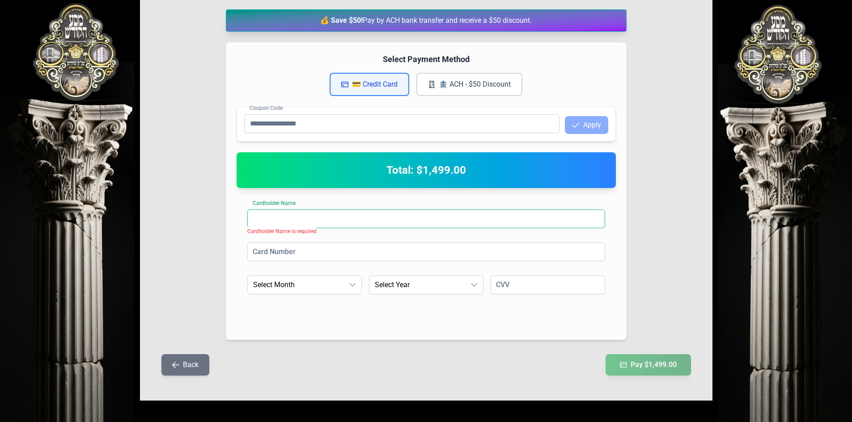
type input "**********"
type input "***"
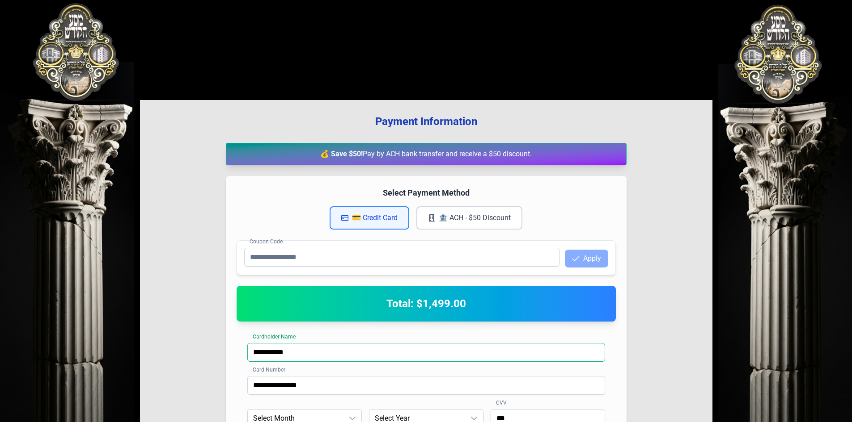
scroll to position [1, 0]
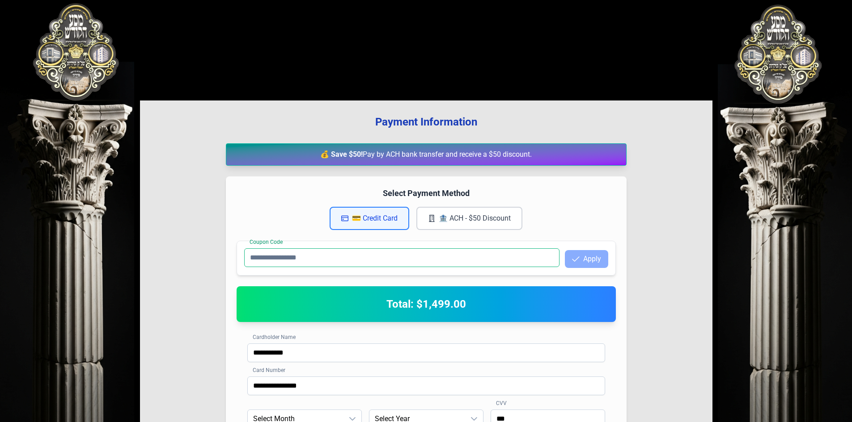
click at [354, 262] on input "Coupon Code" at bounding box center [401, 258] width 315 height 19
click at [436, 219] on button "🏦 ACH - $50 Discount" at bounding box center [469, 218] width 106 height 23
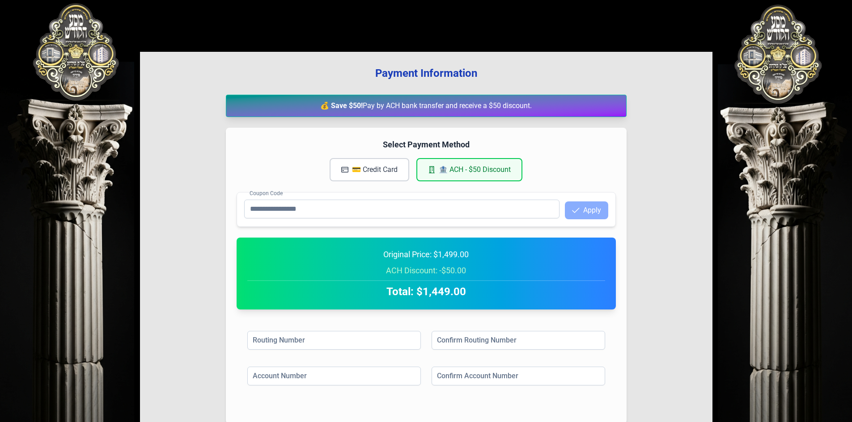
scroll to position [134, 0]
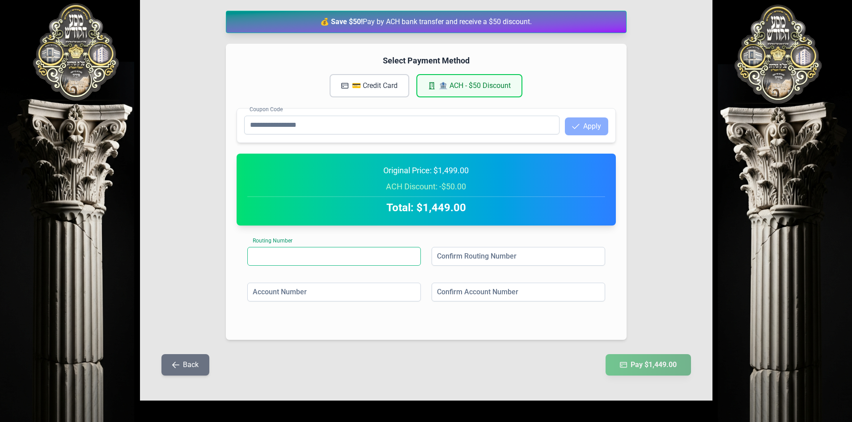
click at [347, 258] on input at bounding box center [333, 256] width 173 height 19
click at [464, 267] on div "Confirm Routing Number" at bounding box center [517, 257] width 173 height 21
click at [467, 256] on input at bounding box center [517, 256] width 173 height 19
click at [469, 289] on input at bounding box center [517, 292] width 173 height 19
click at [379, 289] on input at bounding box center [333, 292] width 173 height 19
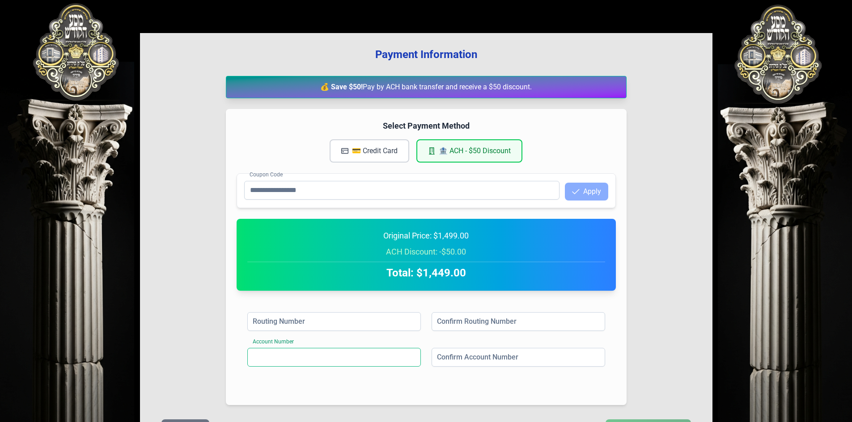
scroll to position [0, 0]
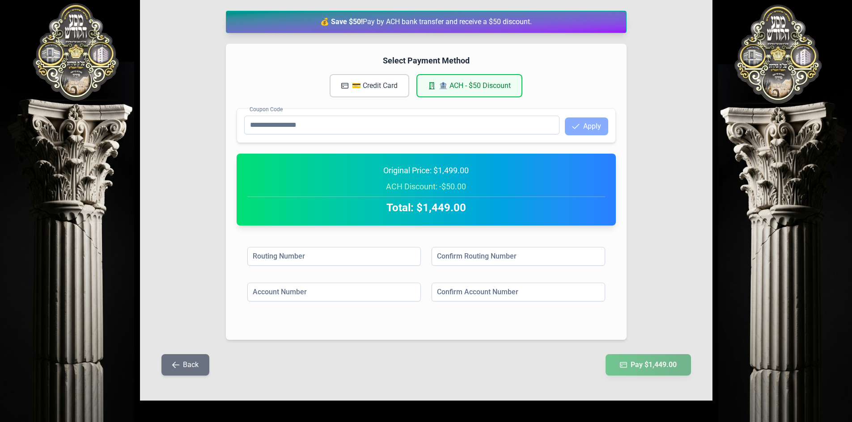
click at [205, 367] on button "Back" at bounding box center [185, 365] width 48 height 21
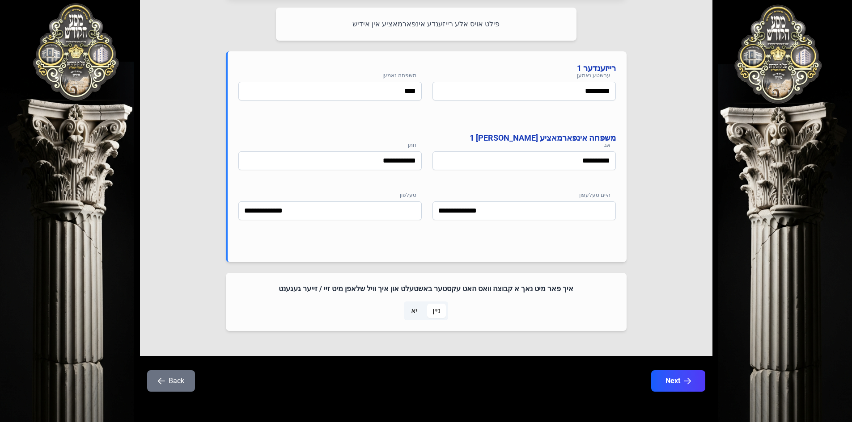
scroll to position [426, 0]
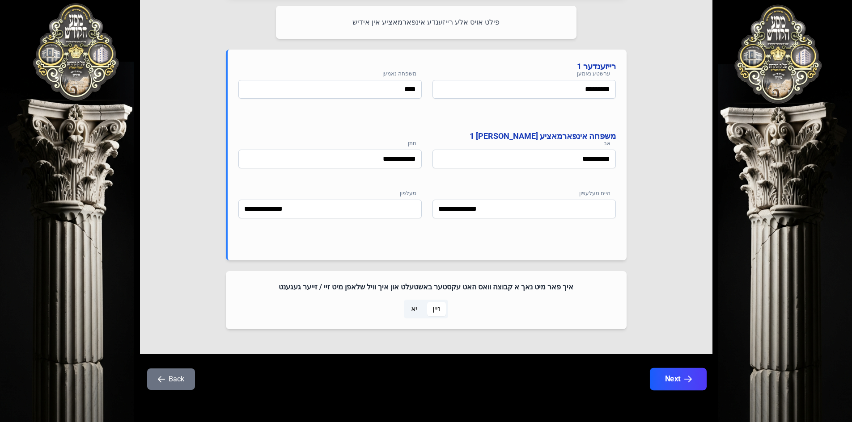
click at [674, 380] on button "Next" at bounding box center [677, 379] width 57 height 22
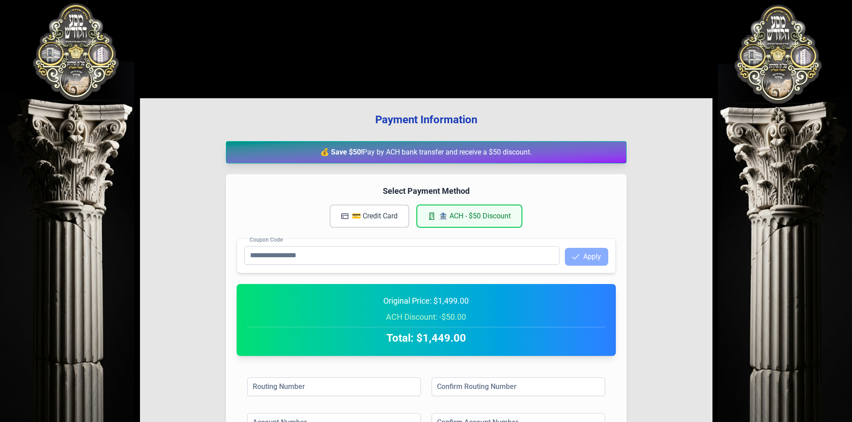
scroll to position [0, 0]
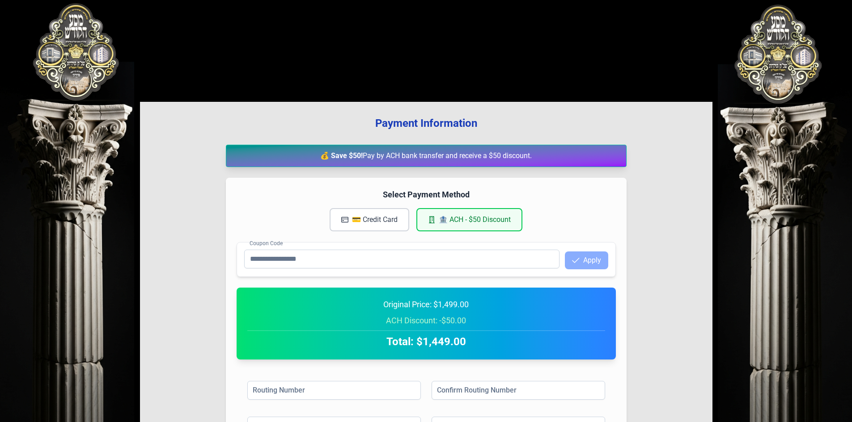
click at [373, 222] on button "💳 Credit Card" at bounding box center [369, 219] width 80 height 23
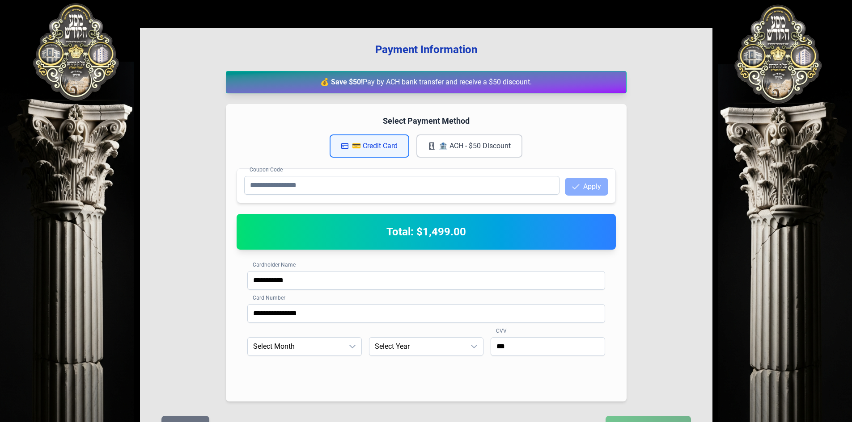
scroll to position [135, 0]
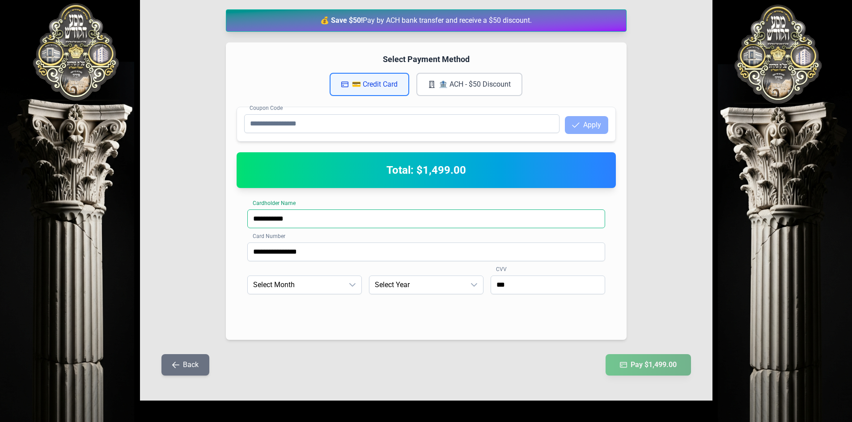
click at [329, 217] on input "**********" at bounding box center [426, 219] width 358 height 19
click at [327, 117] on input "Coupon Code" at bounding box center [401, 123] width 315 height 19
click at [301, 58] on h4 "Select Payment Method" at bounding box center [425, 59] width 379 height 13
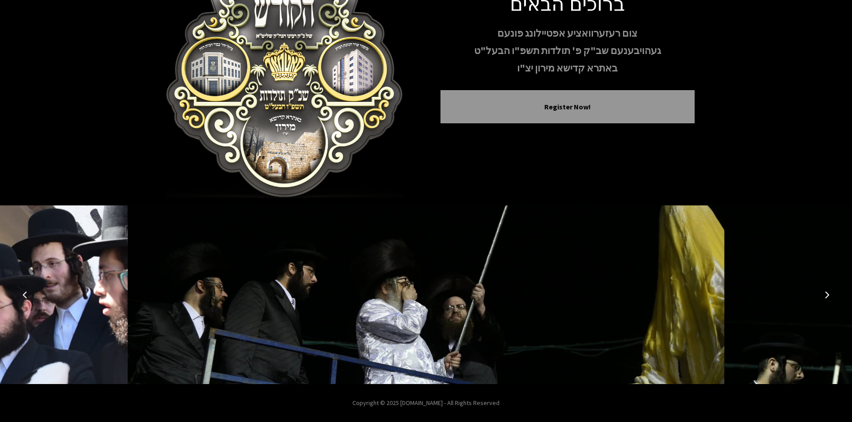
scroll to position [77, 0]
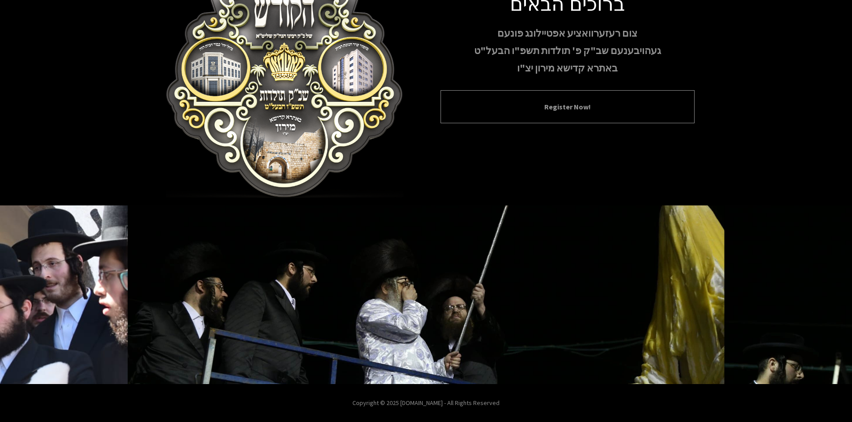
click at [549, 104] on button "Register Now!" at bounding box center [568, 106] width 232 height 11
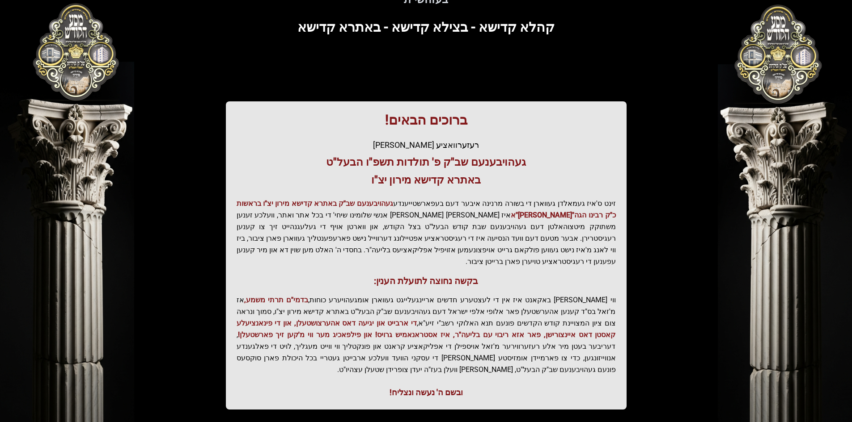
scroll to position [95, 0]
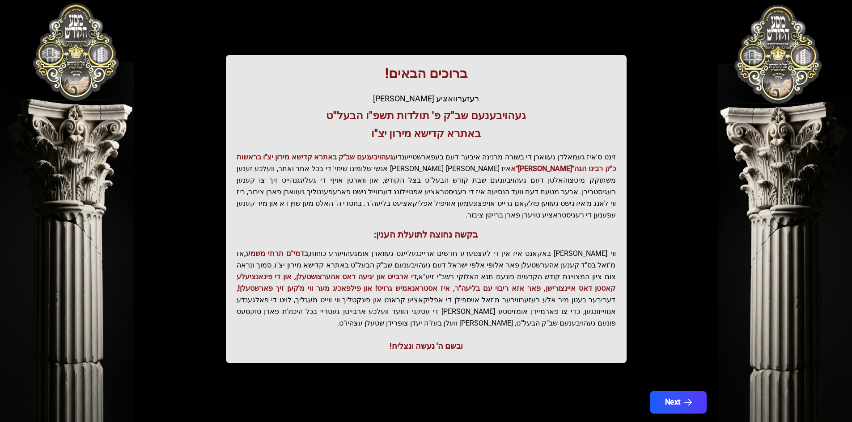
click at [681, 392] on button "Next" at bounding box center [677, 403] width 57 height 22
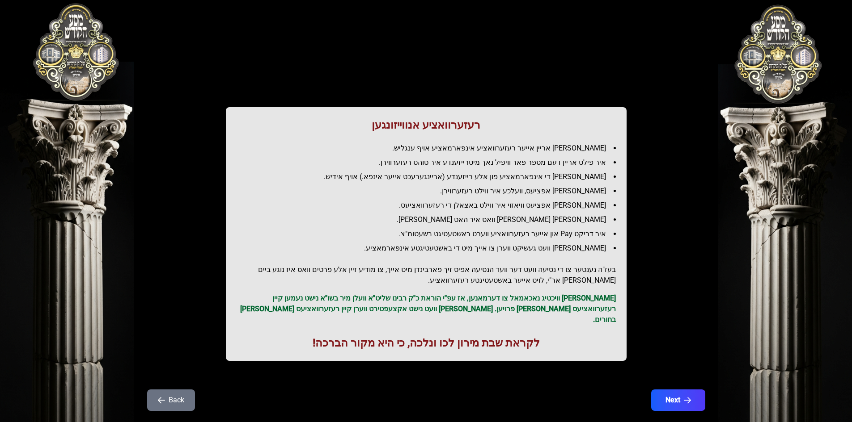
click at [681, 390] on button "Next" at bounding box center [678, 400] width 54 height 21
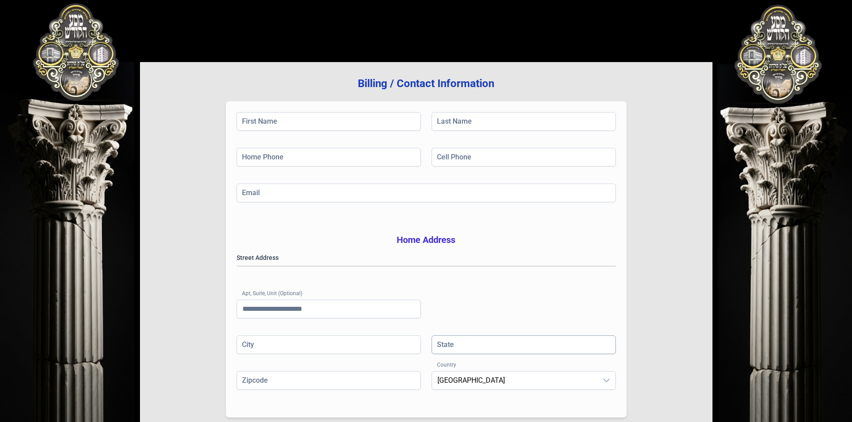
scroll to position [131, 0]
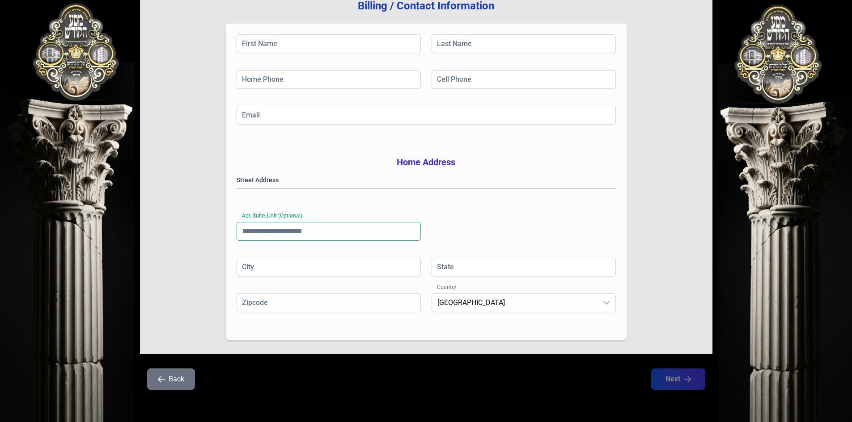
click at [274, 234] on input "Apt, Suite, Unit (Optional)" at bounding box center [328, 231] width 184 height 19
click at [171, 378] on button "Back" at bounding box center [171, 379] width 48 height 21
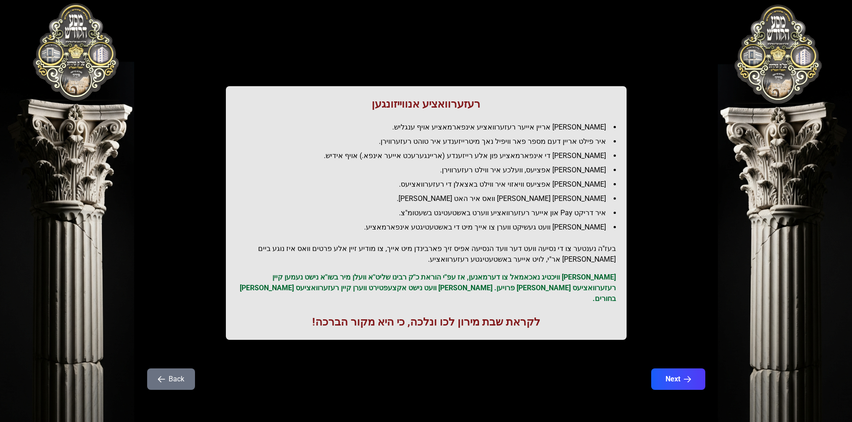
scroll to position [0, 0]
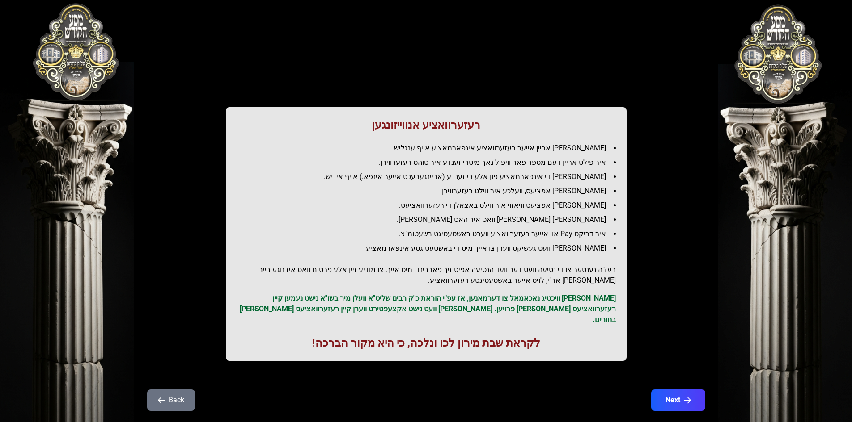
click at [179, 390] on button "Back" at bounding box center [171, 400] width 48 height 21
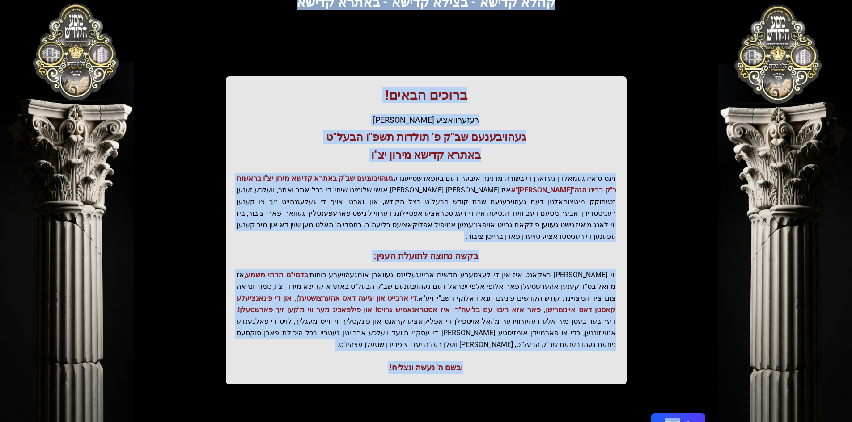
drag, startPoint x: 449, startPoint y: 49, endPoint x: 365, endPoint y: 416, distance: 376.1
click at [365, 416] on div "בעזהשי"ת קהלא קדישא - בצילא קדישא - באתרא קדישא ברוכים הבאים! רעזערוואציע אפטיי…" at bounding box center [426, 197] width 572 height 498
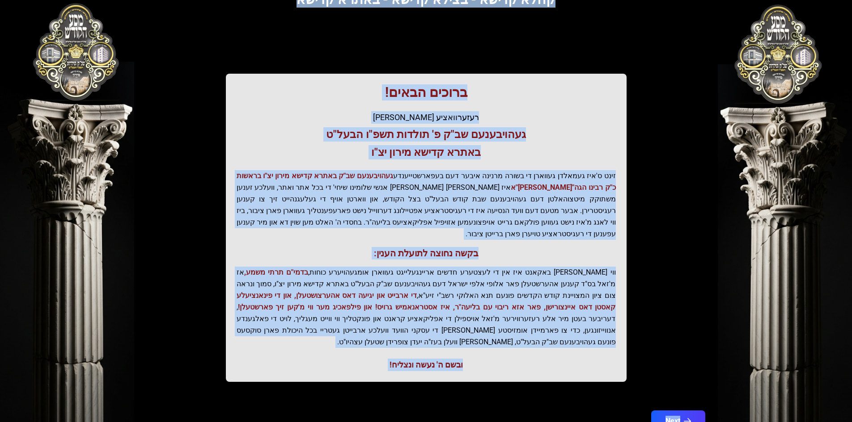
click at [391, 359] on div "ובשם ה' נעשה ונצליח!" at bounding box center [425, 365] width 379 height 13
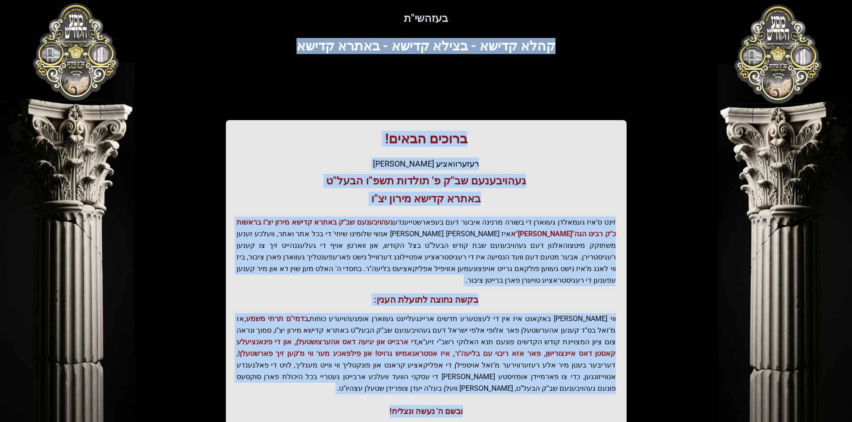
scroll to position [0, 0]
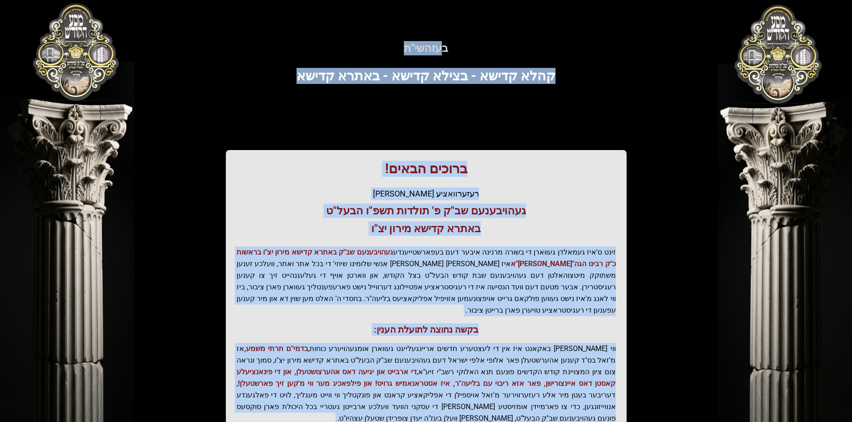
drag, startPoint x: 389, startPoint y: 340, endPoint x: 443, endPoint y: 51, distance: 294.8
click at [443, 51] on div "בעזהשי"ת קהלא קדישא - בצילא קדישא - באתרא קדישא ברוכים הבאים! רעזערוואציע אפטיי…" at bounding box center [426, 247] width 572 height 452
click at [443, 51] on h5 "בעזהשי"ת" at bounding box center [426, 48] width 544 height 14
